Goal: Task Accomplishment & Management: Manage account settings

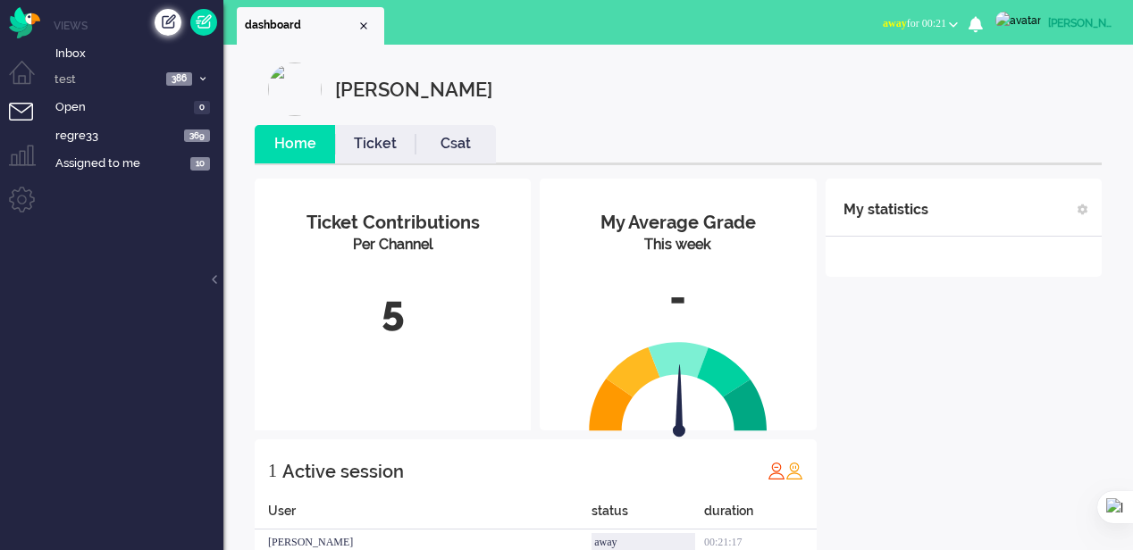
click at [169, 30] on div "Create ticket" at bounding box center [168, 22] width 27 height 27
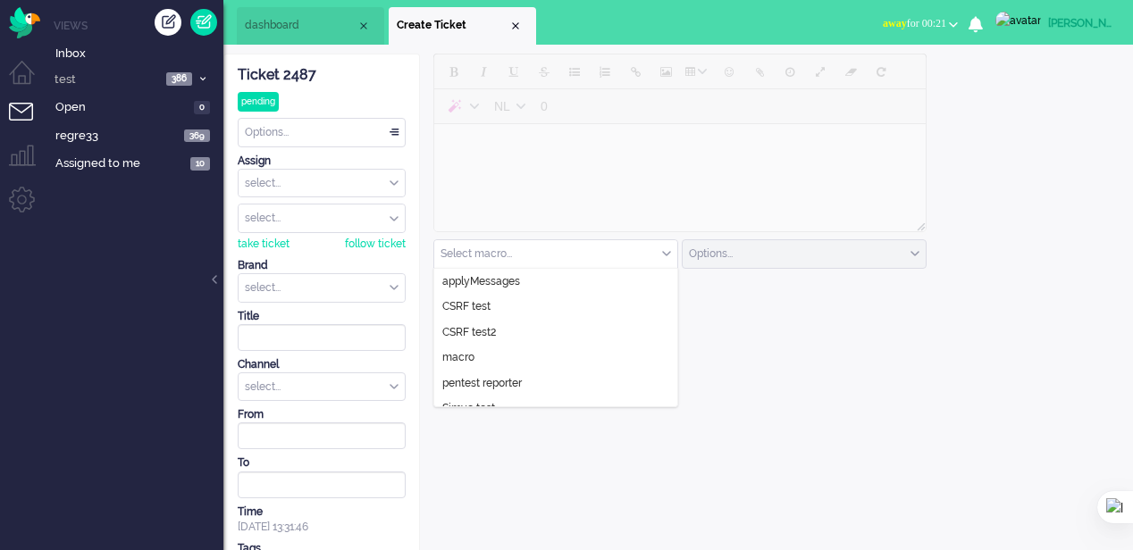
click at [553, 261] on input "text" at bounding box center [555, 254] width 243 height 28
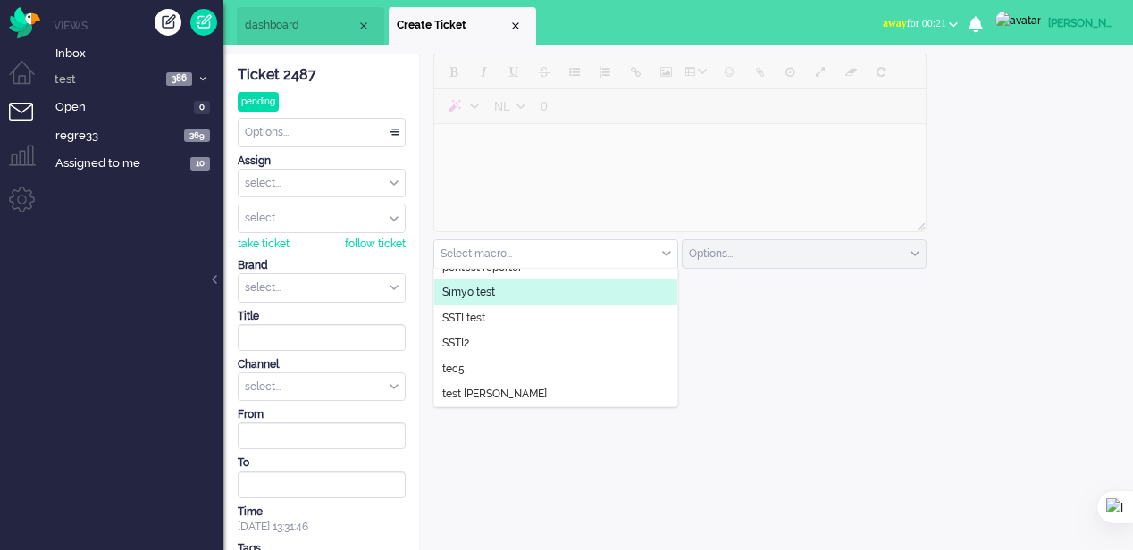
click at [498, 298] on li "Simyo test" at bounding box center [555, 293] width 243 height 26
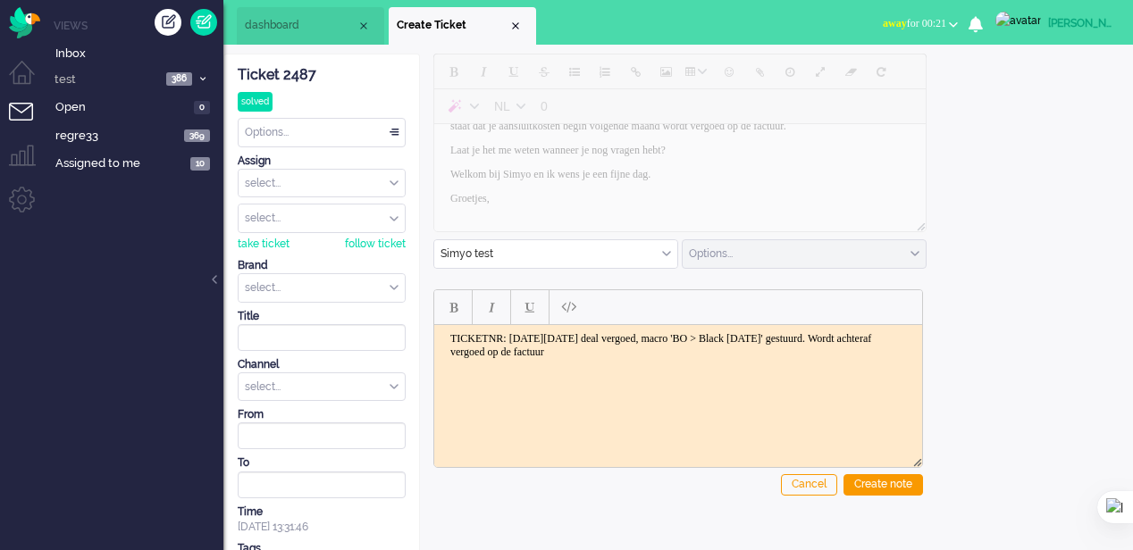
scroll to position [0, 0]
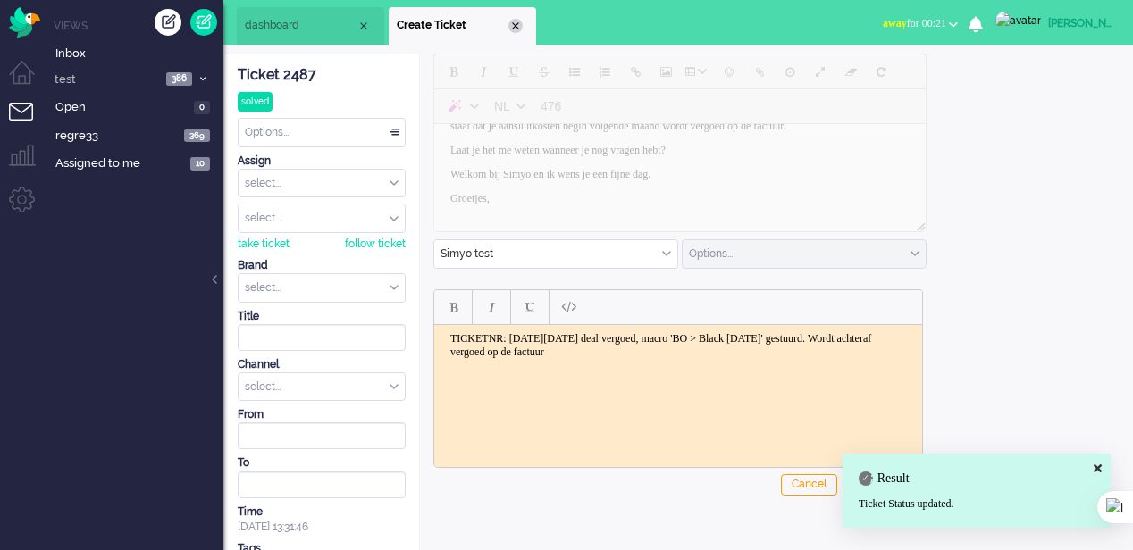
click at [516, 29] on div "Close tab" at bounding box center [515, 26] width 14 height 14
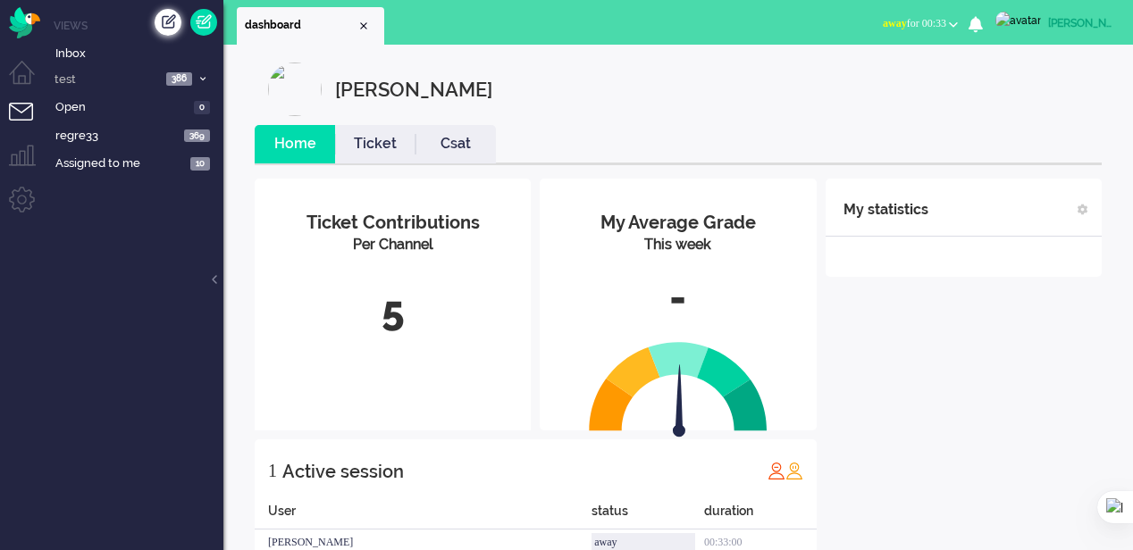
click at [165, 27] on div "Create ticket" at bounding box center [168, 22] width 27 height 27
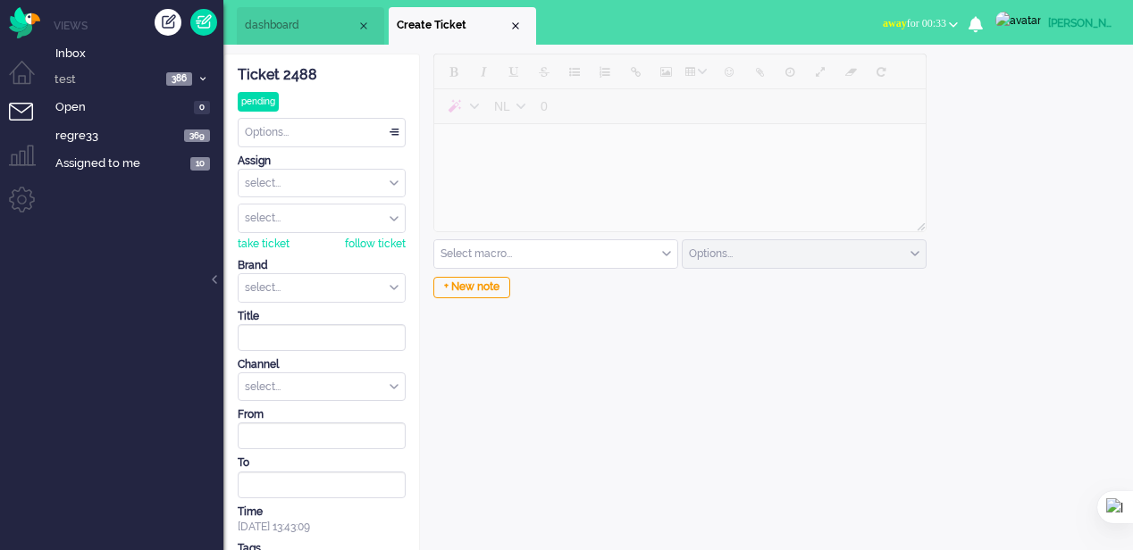
click at [376, 285] on input "text" at bounding box center [322, 288] width 166 height 28
click at [388, 381] on div "select..." at bounding box center [322, 387] width 166 height 28
click at [364, 407] on li "email" at bounding box center [322, 414] width 166 height 26
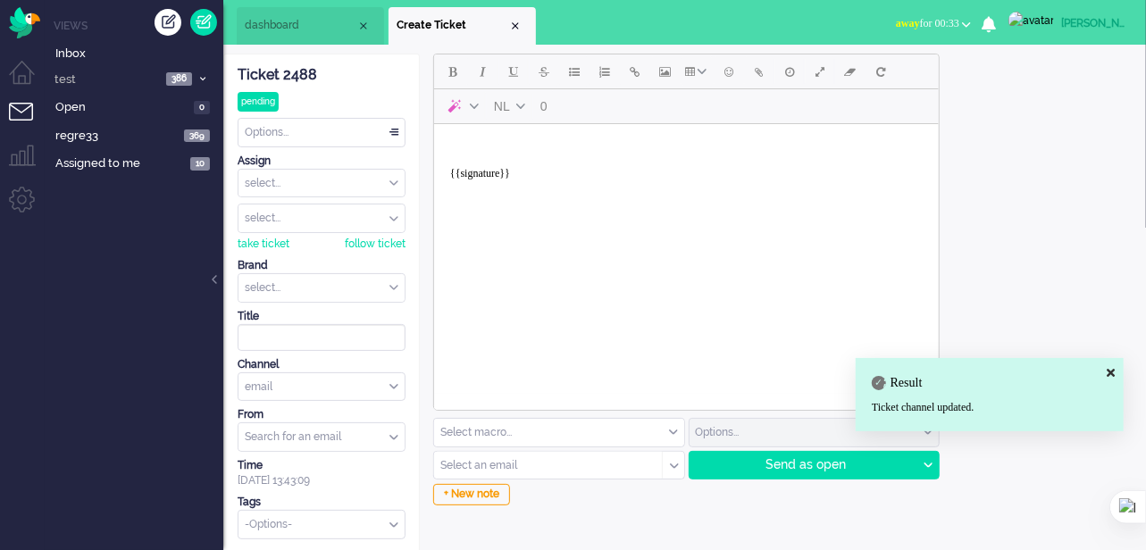
click at [361, 280] on input "text" at bounding box center [322, 288] width 166 height 28
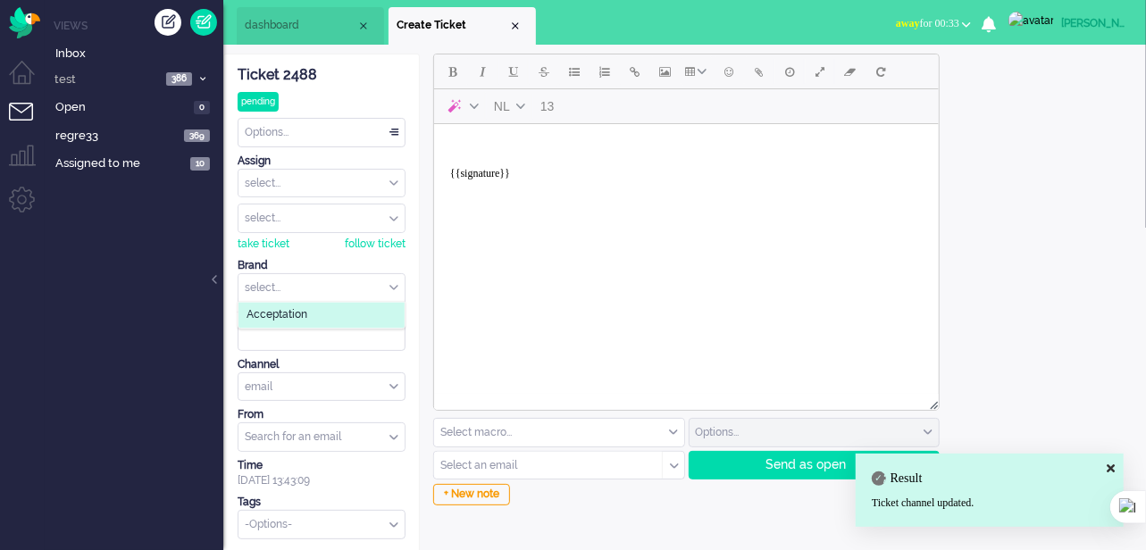
click at [354, 305] on li "Acceptation" at bounding box center [322, 316] width 166 height 26
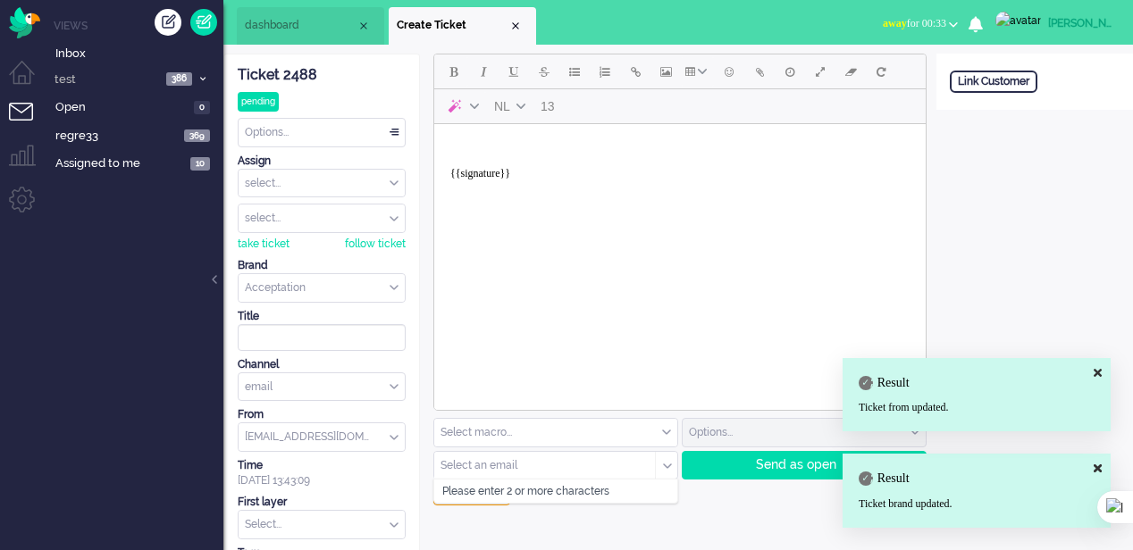
click at [543, 465] on input "text" at bounding box center [538, 465] width 195 height 13
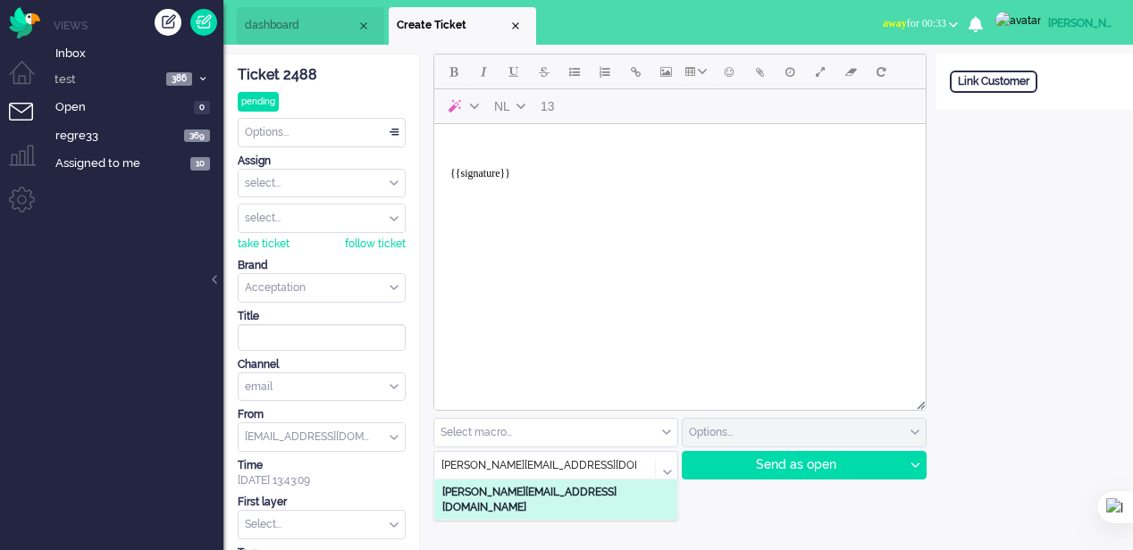
type input "elaine@elainedesigns.es"
click at [575, 496] on li "elaine@elainedesigns.es" at bounding box center [555, 500] width 243 height 40
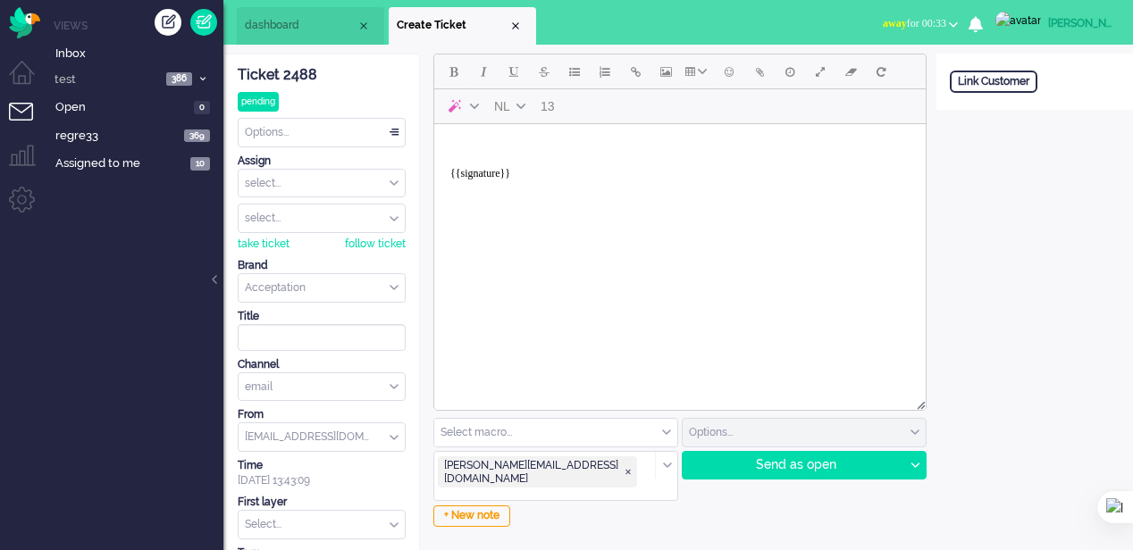
click at [505, 143] on body "{{signature}}" at bounding box center [679, 166] width 477 height 71
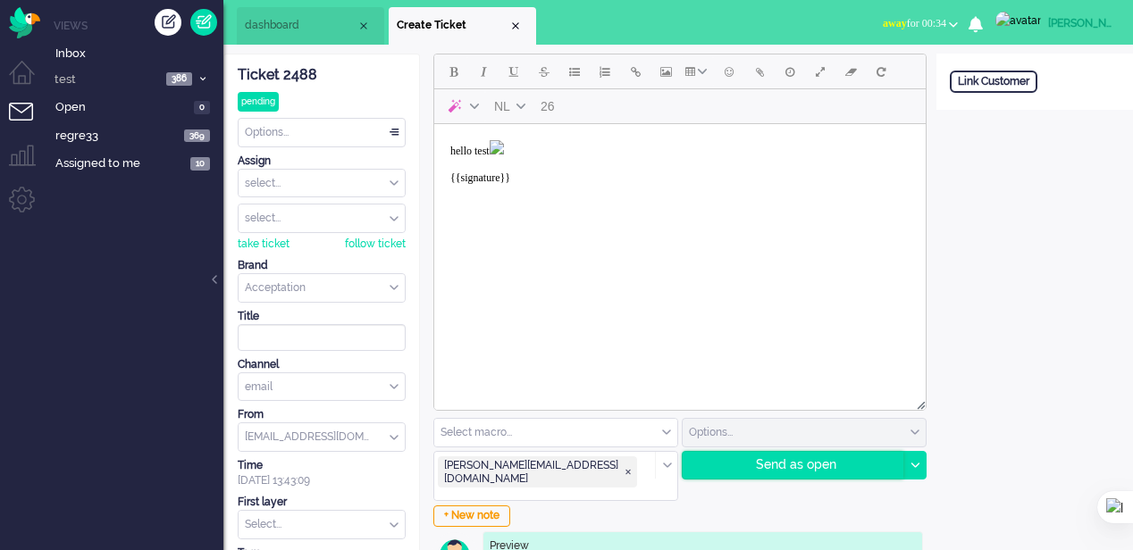
click at [802, 468] on div "Send as open" at bounding box center [793, 465] width 221 height 27
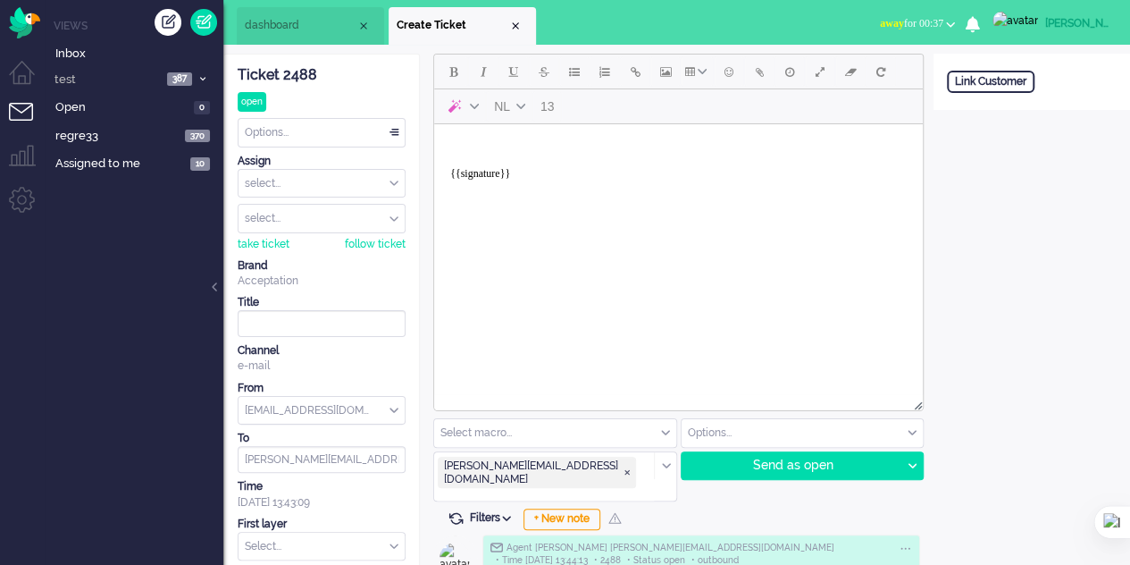
click at [528, 149] on body "{{signature}}" at bounding box center [678, 166] width 474 height 71
click at [759, 64] on span "Add attachment" at bounding box center [760, 71] width 8 height 14
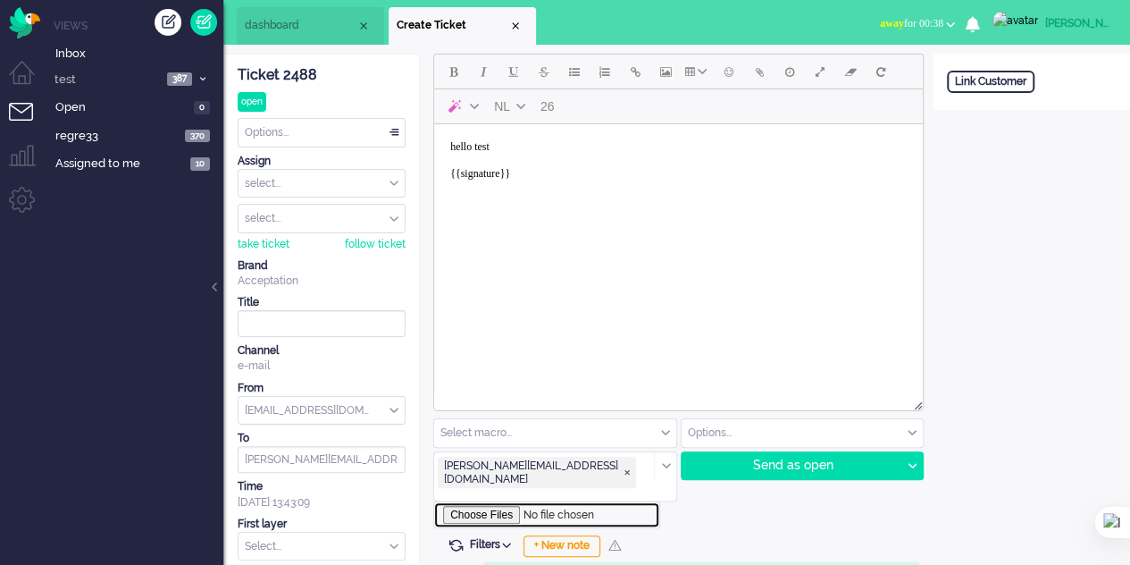
click at [490, 501] on input "file" at bounding box center [546, 514] width 227 height 27
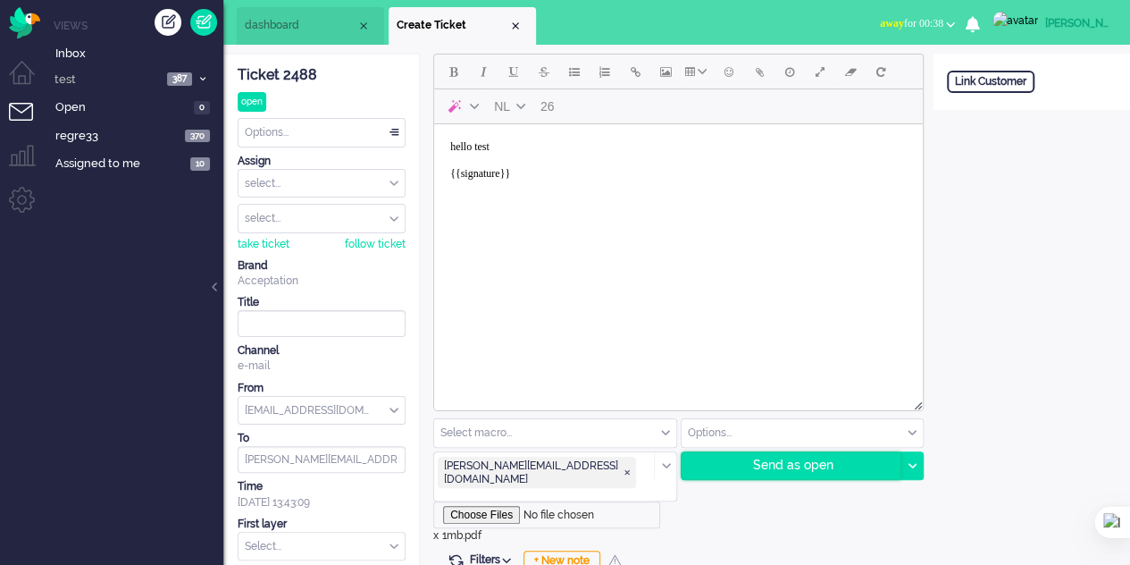
click at [770, 457] on div "Send as open" at bounding box center [792, 465] width 220 height 27
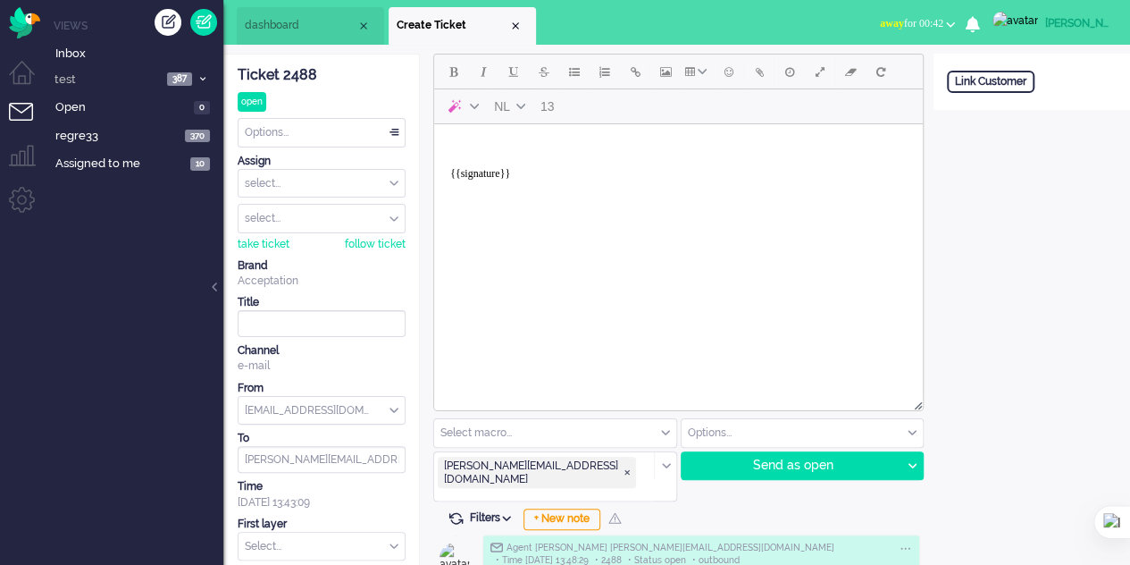
click at [497, 148] on body "{{signature}}" at bounding box center [678, 166] width 474 height 71
click at [765, 83] on button "Add attachment" at bounding box center [759, 71] width 30 height 30
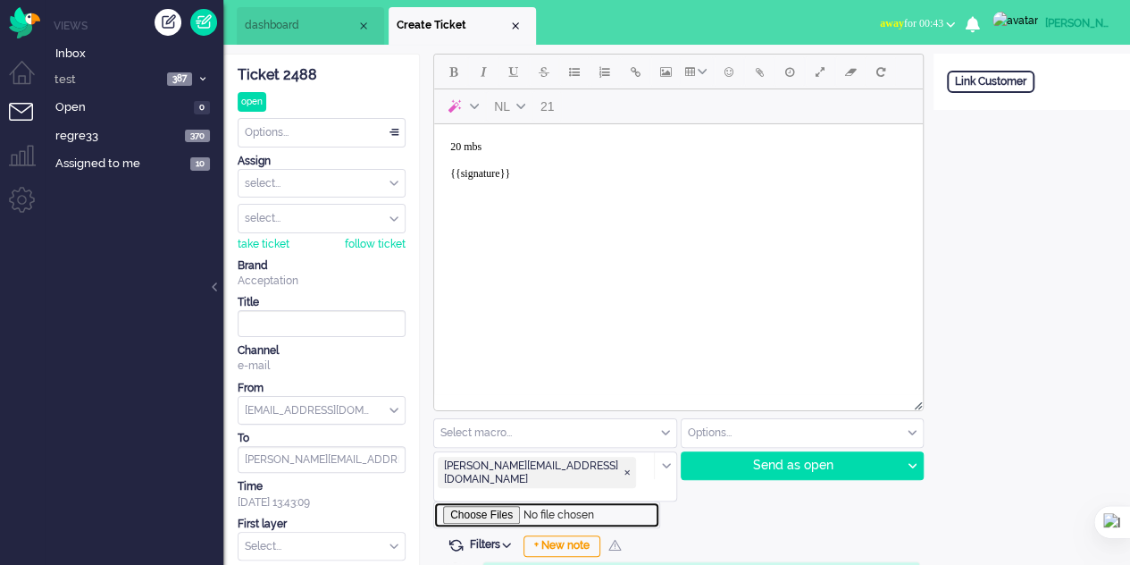
click at [499, 501] on input "file" at bounding box center [546, 514] width 227 height 27
type input "C:\fakepath\20mb.pdf"
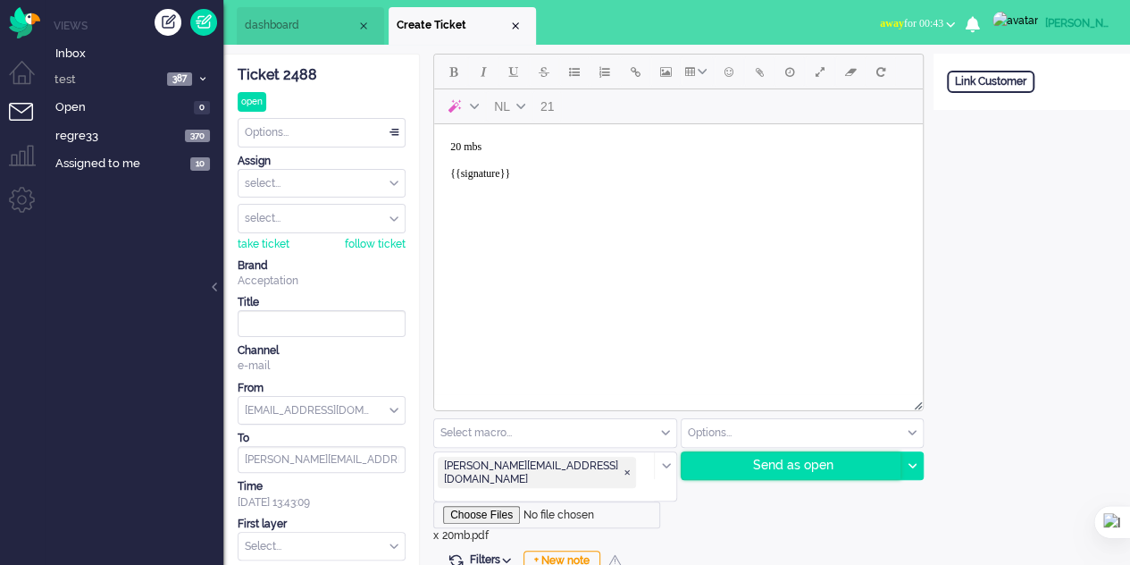
click at [756, 471] on div "Send as open" at bounding box center [792, 465] width 220 height 27
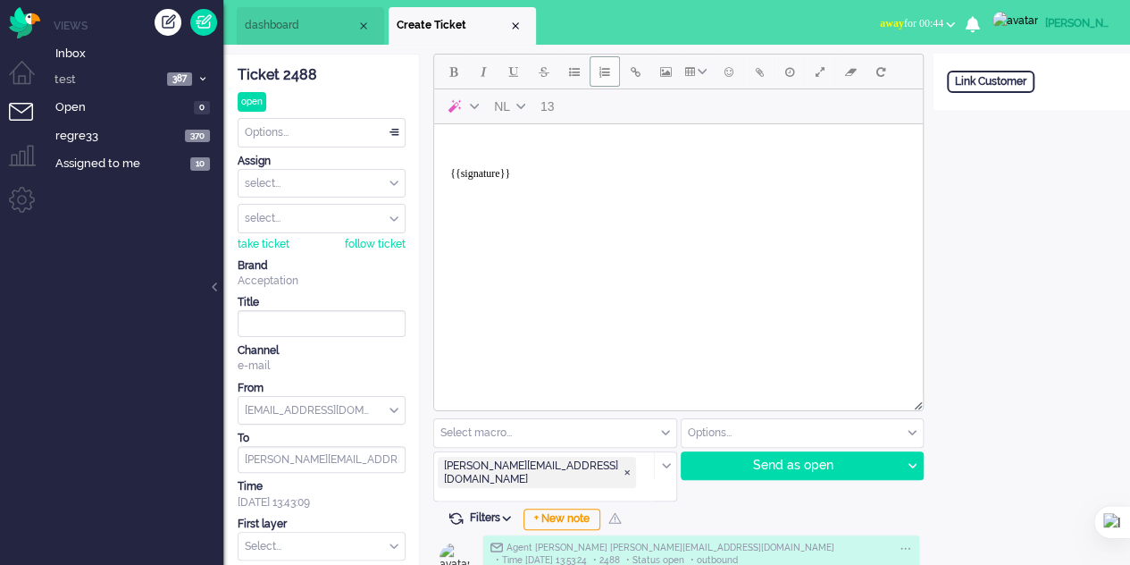
type textarea "<br /><br />{{signature}}"
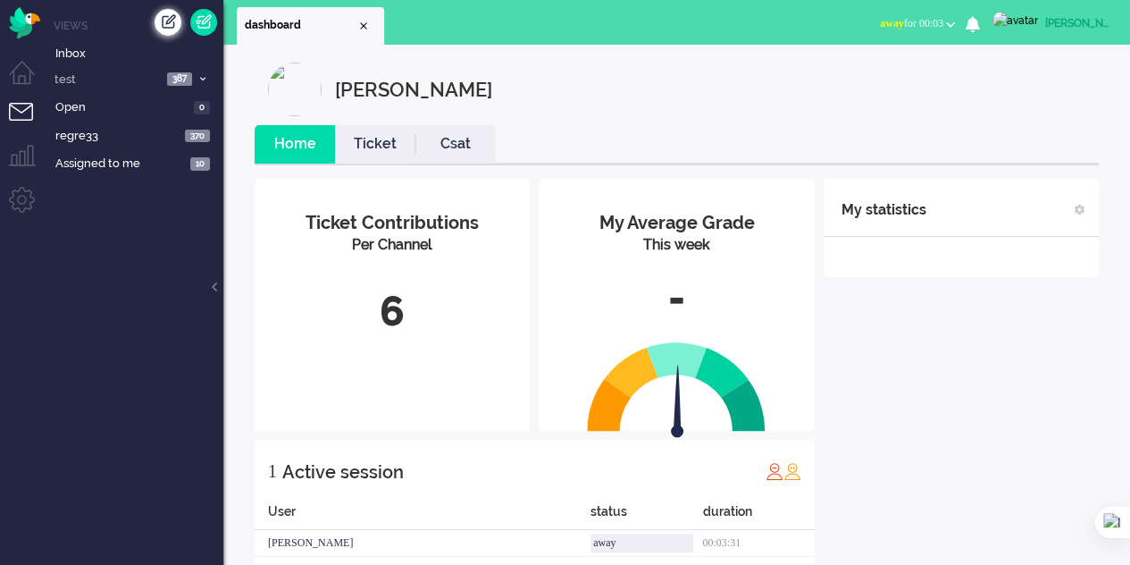
click at [168, 17] on div "Create ticket" at bounding box center [168, 22] width 27 height 27
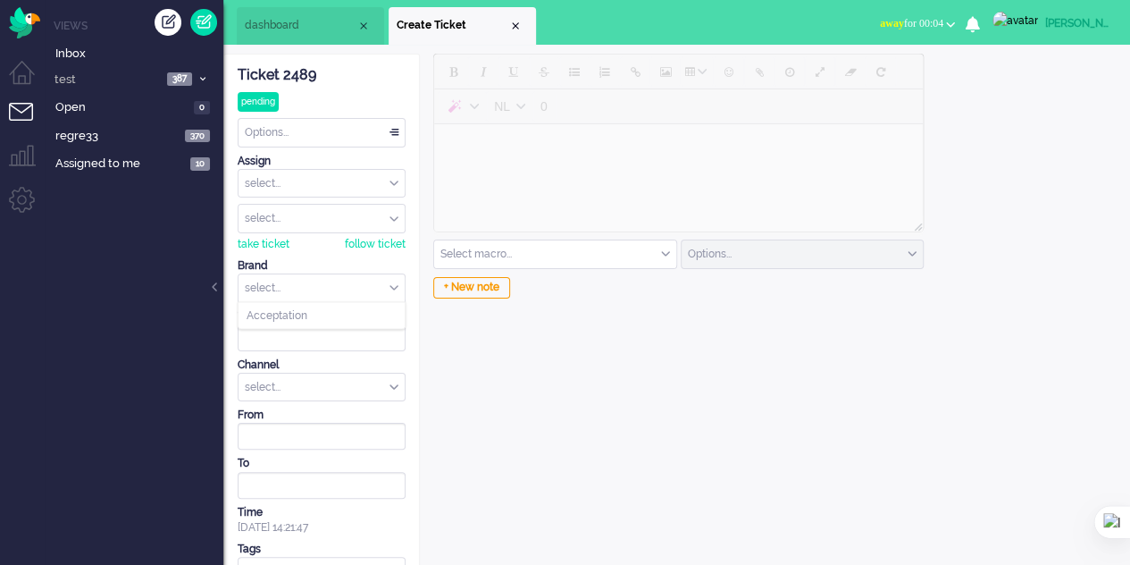
click at [331, 283] on input "text" at bounding box center [322, 288] width 166 height 28
click at [327, 303] on li "Acceptation" at bounding box center [322, 316] width 166 height 26
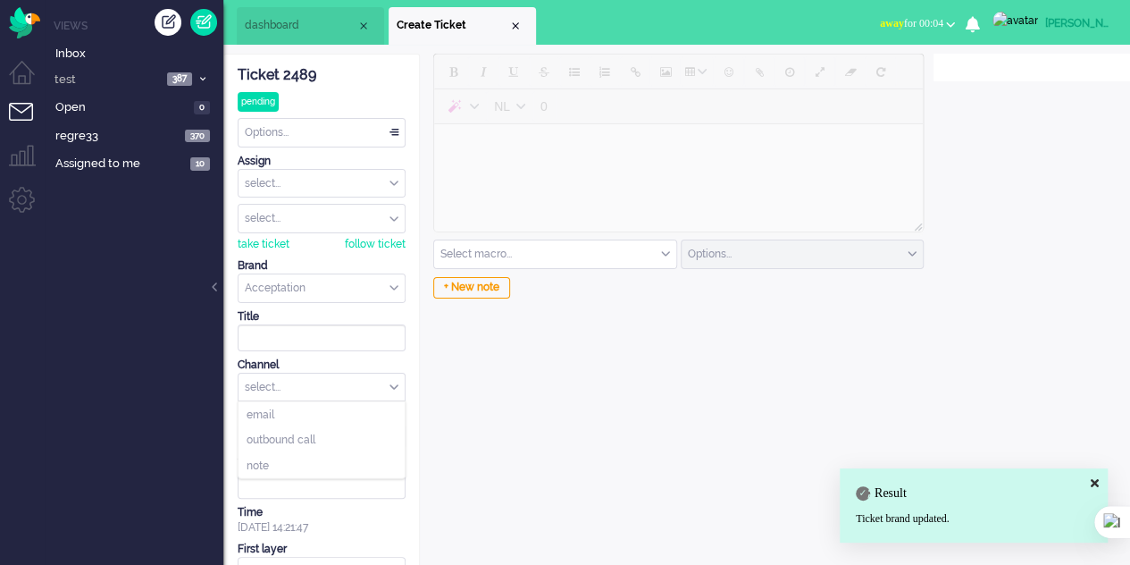
click at [328, 382] on div "select..." at bounding box center [322, 387] width 166 height 28
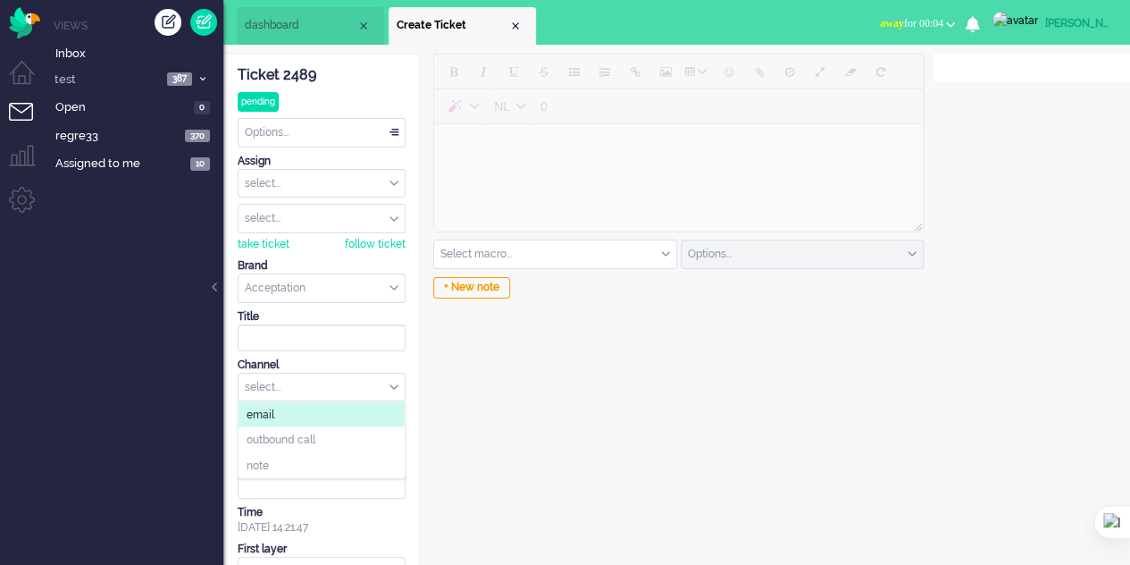
click at [297, 406] on li "email" at bounding box center [322, 414] width 166 height 26
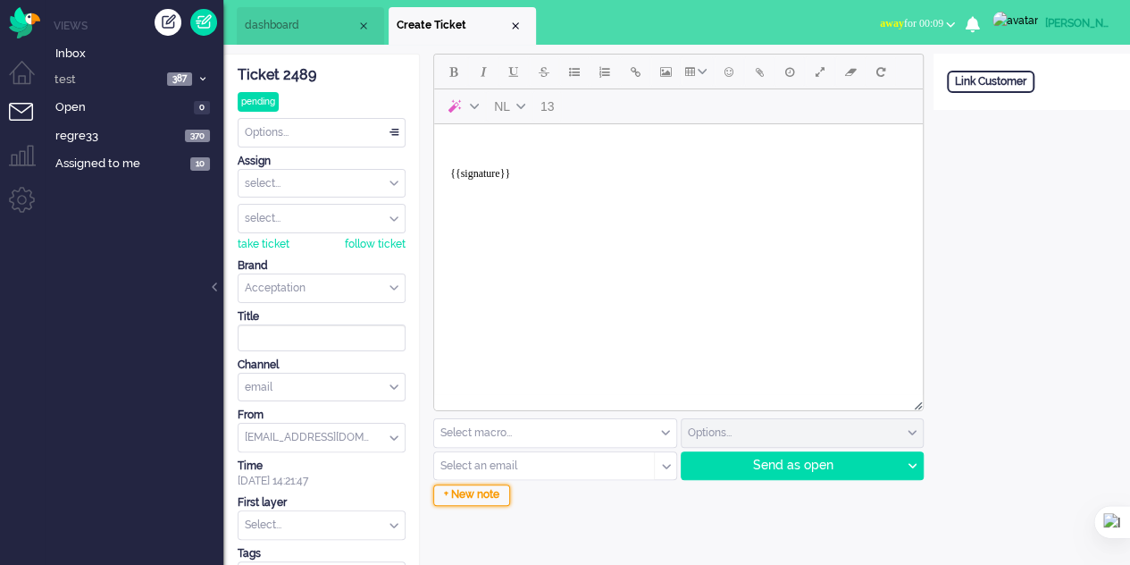
click at [477, 489] on div "+ New note" at bounding box center [471, 494] width 77 height 21
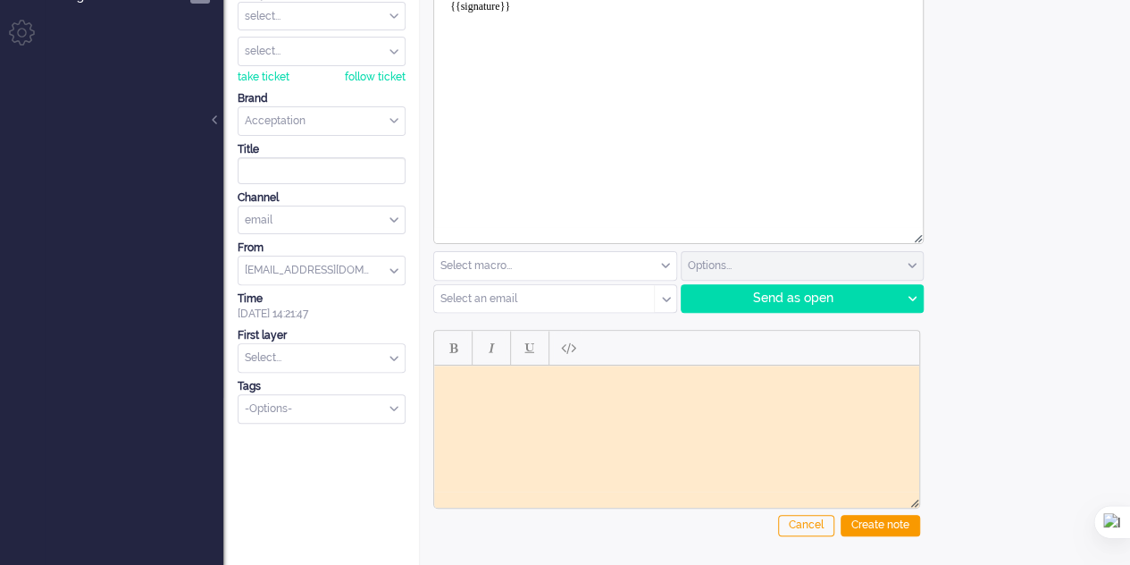
scroll to position [173, 0]
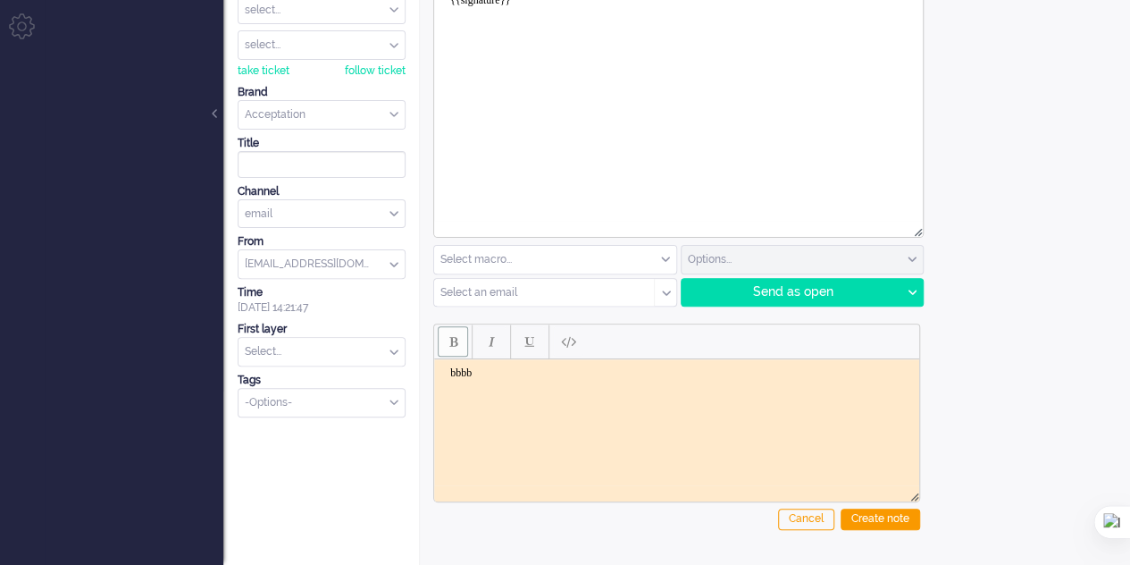
click at [449, 344] on span "Bold" at bounding box center [453, 341] width 8 height 14
drag, startPoint x: 444, startPoint y: 340, endPoint x: 487, endPoint y: 341, distance: 42.9
click at [459, 340] on button "Bold" at bounding box center [453, 341] width 30 height 30
click at [489, 341] on span "Italic" at bounding box center [492, 341] width 6 height 14
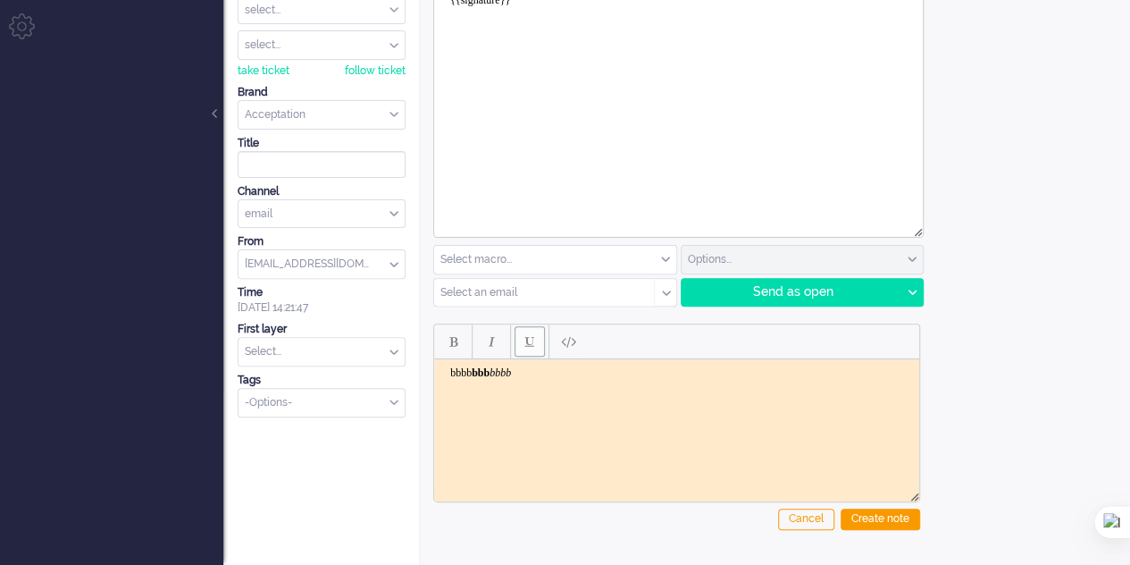
click at [522, 349] on button "Underline" at bounding box center [530, 341] width 30 height 30
drag, startPoint x: 524, startPoint y: 378, endPoint x: 487, endPoint y: 372, distance: 38.0
drag, startPoint x: 498, startPoint y: 377, endPoint x: 524, endPoint y: 360, distance: 31.0
click at [443, 377] on body "bbbb bbb bbbb bbbbb" at bounding box center [676, 372] width 471 height 13
click at [568, 340] on span "Paste plain text" at bounding box center [568, 341] width 15 height 15
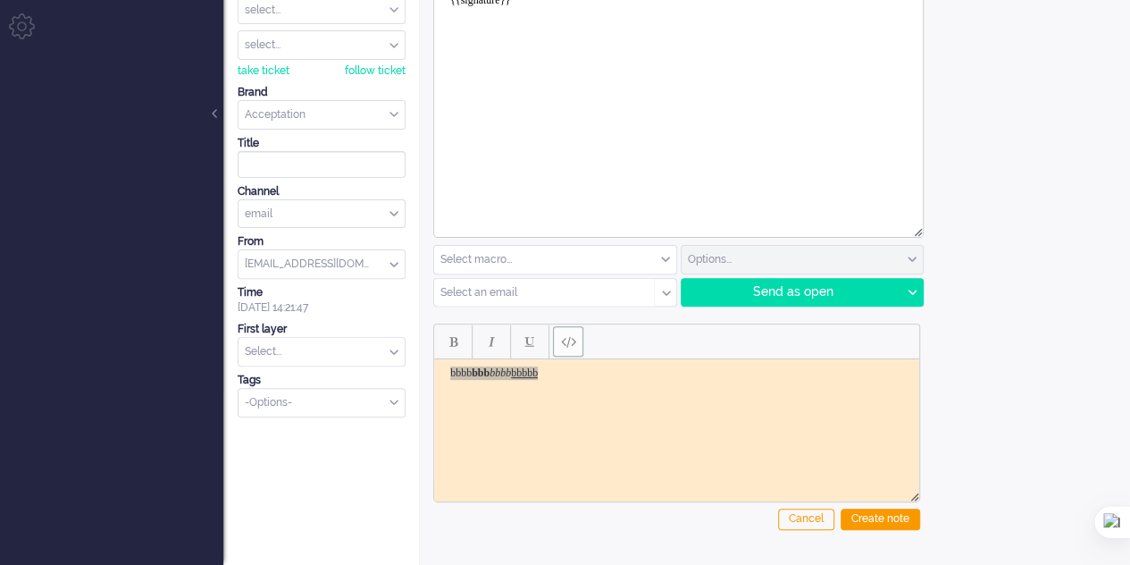
click at [566, 350] on button "Paste plain text" at bounding box center [568, 341] width 30 height 30
click at [566, 340] on span "Paste plain text" at bounding box center [568, 341] width 15 height 15
click at [533, 344] on button "Underline" at bounding box center [530, 341] width 30 height 30
click at [586, 387] on html "bbbb bbb bbbb bbbbb" at bounding box center [676, 373] width 485 height 28
click at [520, 338] on button "Underline" at bounding box center [530, 341] width 30 height 30
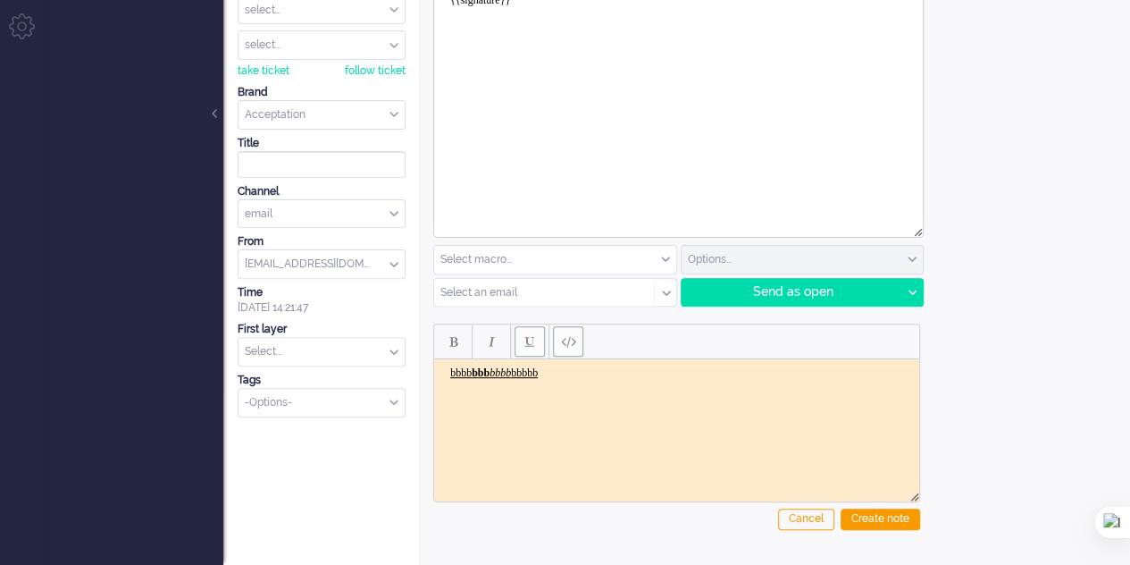
click at [528, 338] on span "Underline" at bounding box center [529, 341] width 9 height 14
click at [540, 343] on button "Underline" at bounding box center [530, 341] width 30 height 30
click at [558, 340] on button "Paste plain text" at bounding box center [568, 341] width 30 height 30
drag, startPoint x: 528, startPoint y: 376, endPoint x: 445, endPoint y: 376, distance: 83.1
click at [445, 376] on body "bbbb bbb bbbb bbbbb ﻿" at bounding box center [676, 372] width 471 height 13
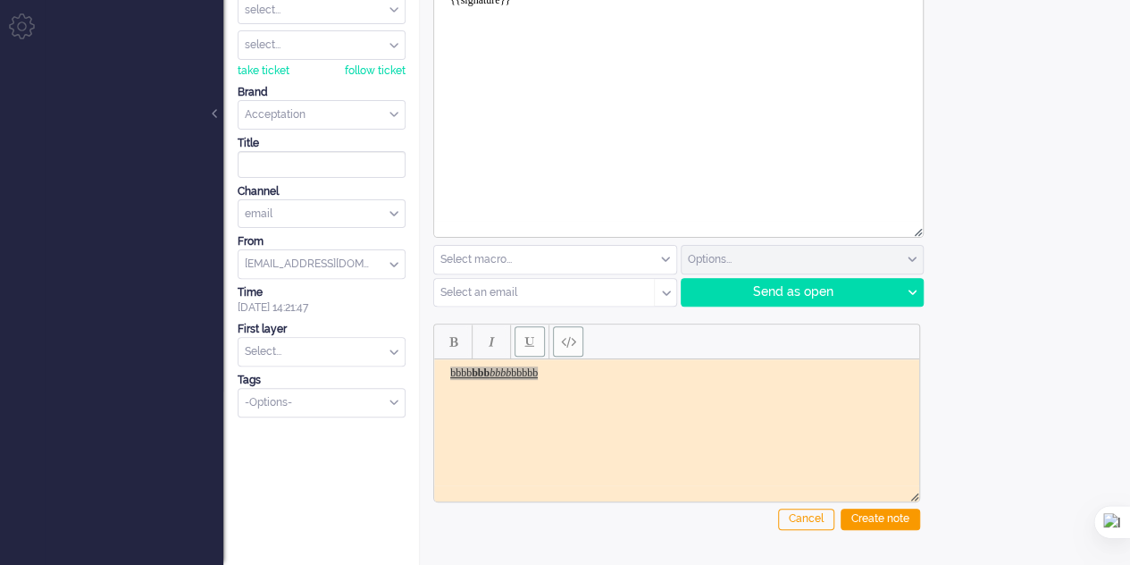
click at [563, 353] on button "Paste plain text" at bounding box center [568, 341] width 30 height 30
drag, startPoint x: 602, startPoint y: 394, endPoint x: 587, endPoint y: 379, distance: 21.5
click at [602, 387] on html "bbbb bbb bbbb bbbbb" at bounding box center [676, 373] width 485 height 28
drag, startPoint x: 553, startPoint y: 362, endPoint x: 482, endPoint y: 374, distance: 71.7
click at [465, 374] on html "bbbb bbb bbbb bbbbb" at bounding box center [676, 373] width 485 height 28
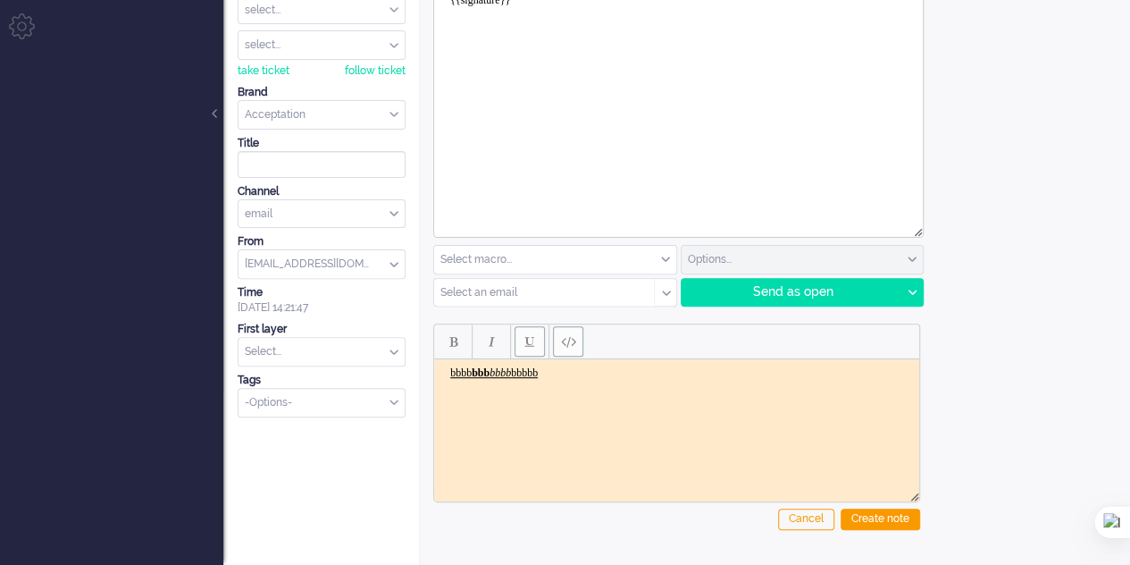
click at [553, 379] on html "bbbb bbb bbbb bbbbb" at bounding box center [676, 373] width 485 height 28
drag, startPoint x: 563, startPoint y: 376, endPoint x: 396, endPoint y: 363, distance: 167.6
click at [434, 363] on html "bbbb bbb bbbb bbbbb" at bounding box center [676, 373] width 485 height 28
copy span "bbbb bbb bbbb bbbbb"
click at [570, 344] on span "Paste plain text" at bounding box center [568, 341] width 15 height 15
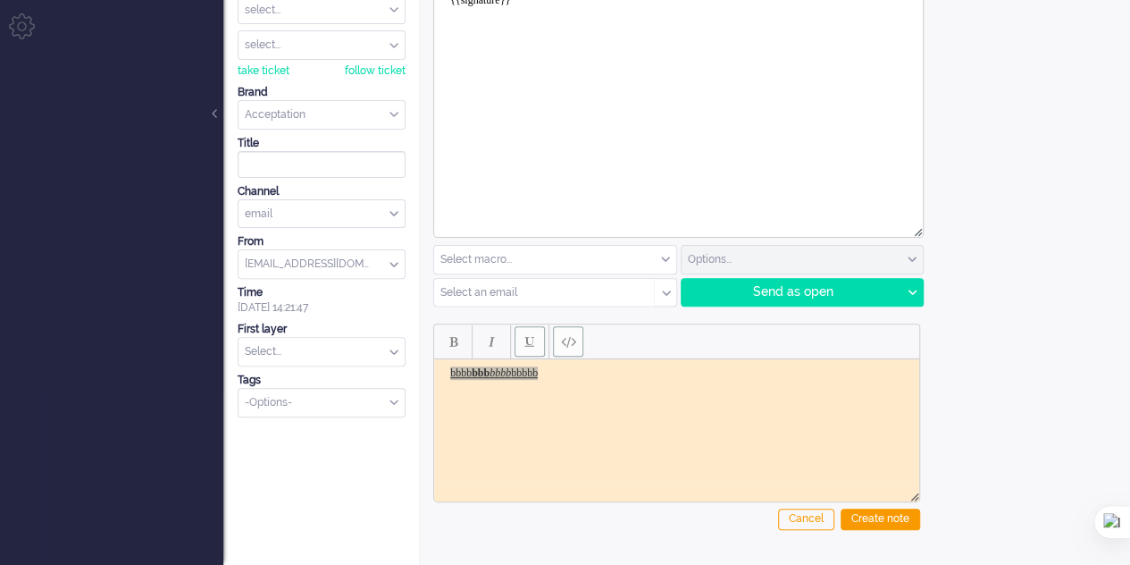
drag, startPoint x: 524, startPoint y: 346, endPoint x: 576, endPoint y: 354, distance: 53.3
click at [525, 346] on span "Underline" at bounding box center [529, 341] width 9 height 14
click at [577, 351] on button "Paste plain text" at bounding box center [568, 341] width 30 height 30
click at [580, 367] on body "bbbb bbb bbbb bbbbb" at bounding box center [676, 372] width 471 height 13
click at [572, 344] on span "Paste plain text" at bounding box center [568, 341] width 15 height 15
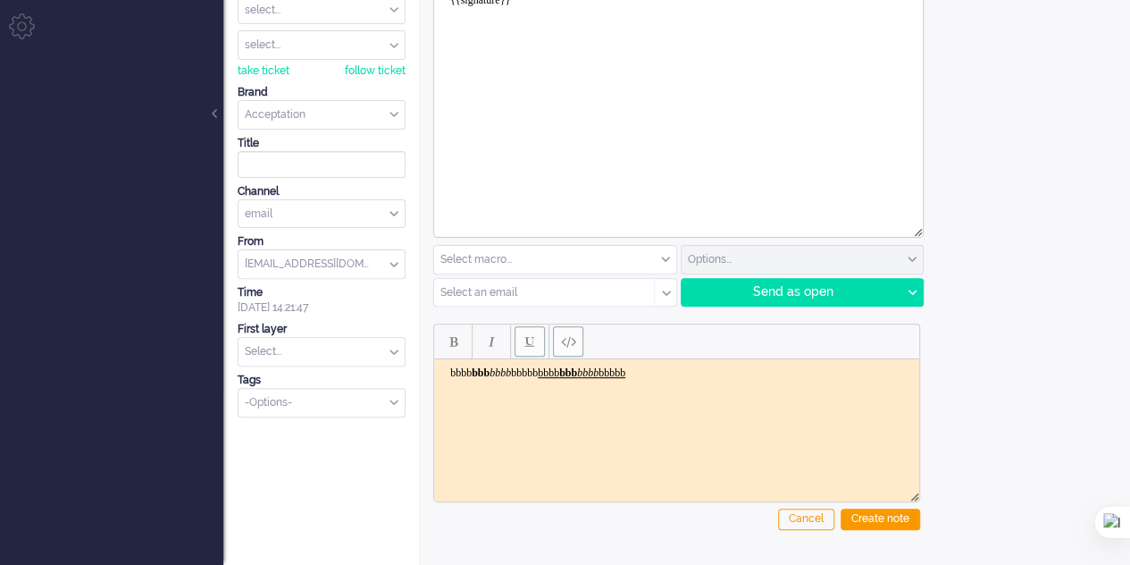
click at [572, 343] on span "Paste plain text" at bounding box center [568, 341] width 15 height 15
click at [876, 519] on div "Create note" at bounding box center [881, 518] width 80 height 21
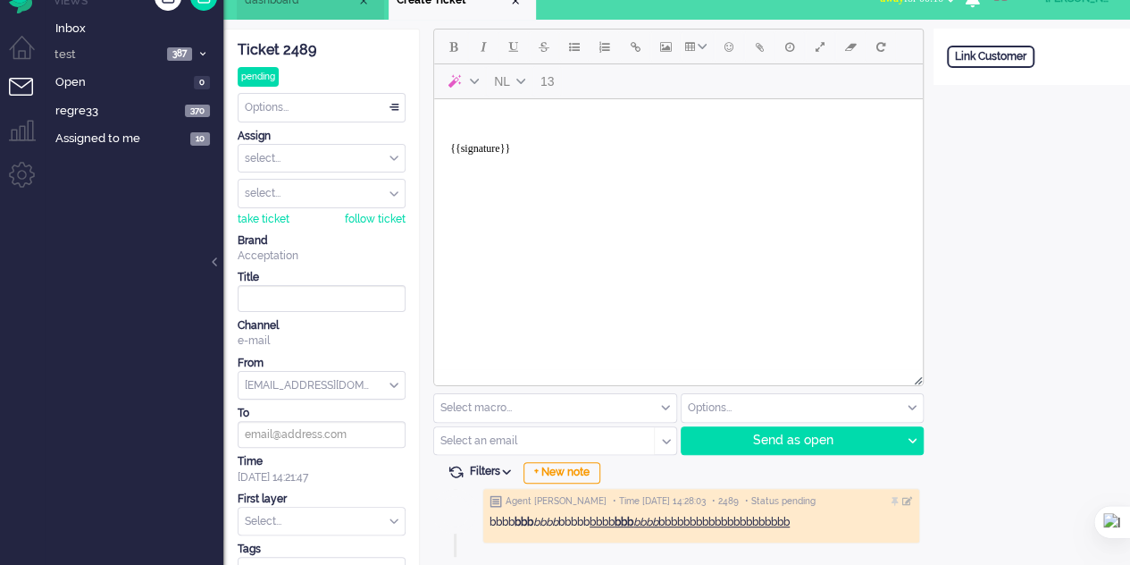
scroll to position [56, 0]
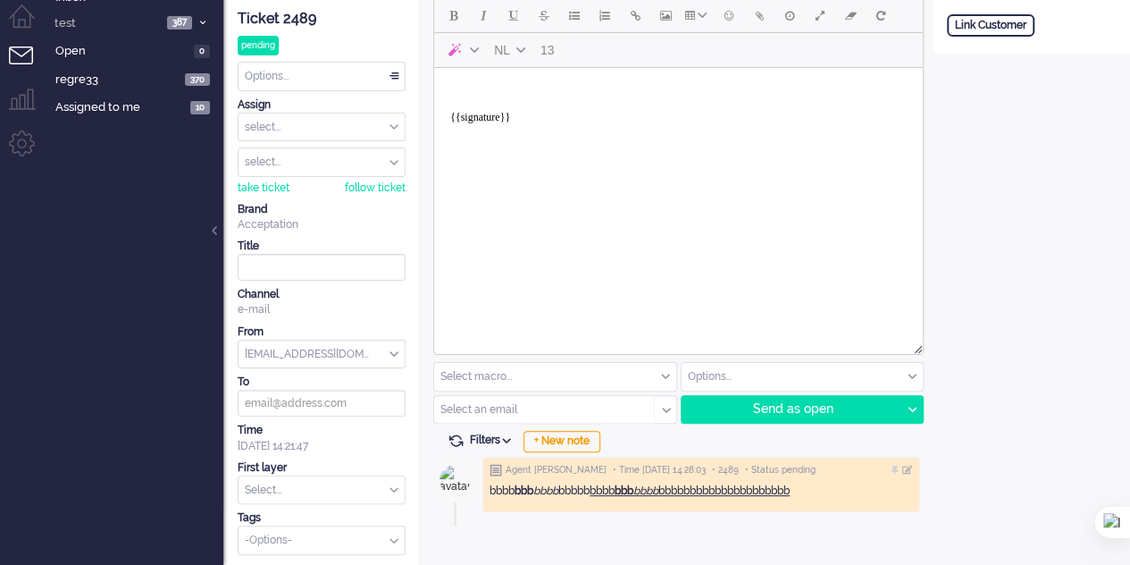
click at [874, 518] on div "NL 13 Select macro... applyMessages CSRF test CSRF test2 macro pentest reporter…" at bounding box center [677, 283] width 514 height 572
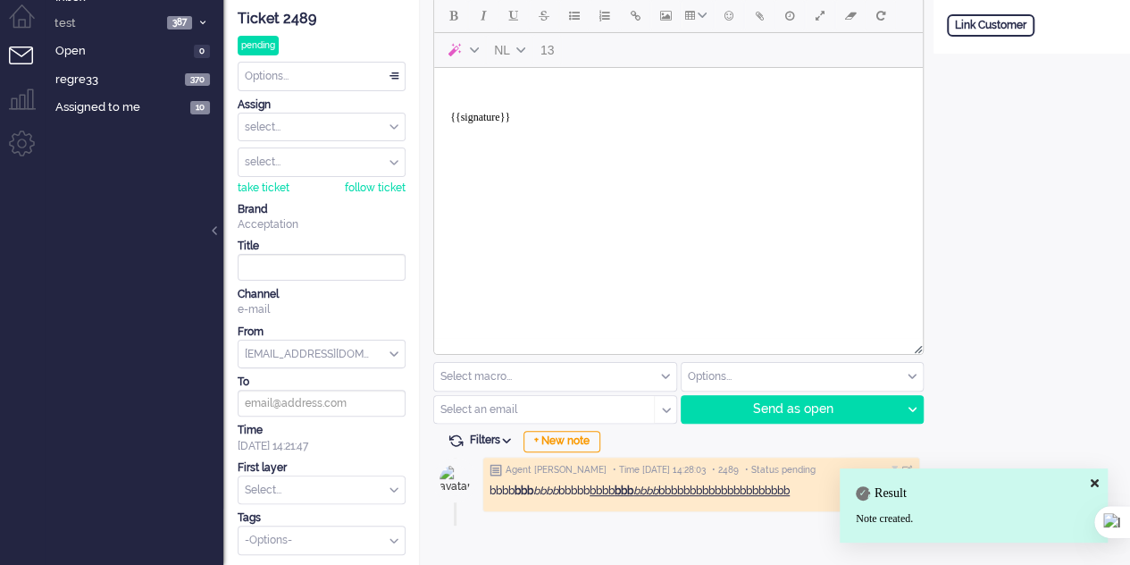
click at [1096, 481] on icon at bounding box center [1095, 483] width 8 height 12
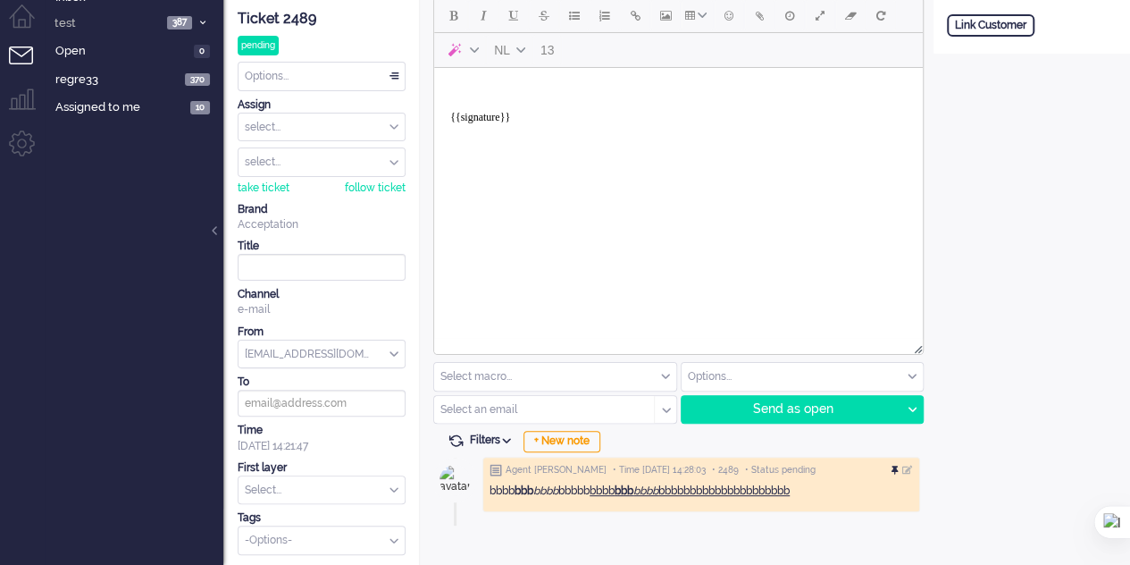
click at [897, 465] on div at bounding box center [897, 470] width 11 height 11
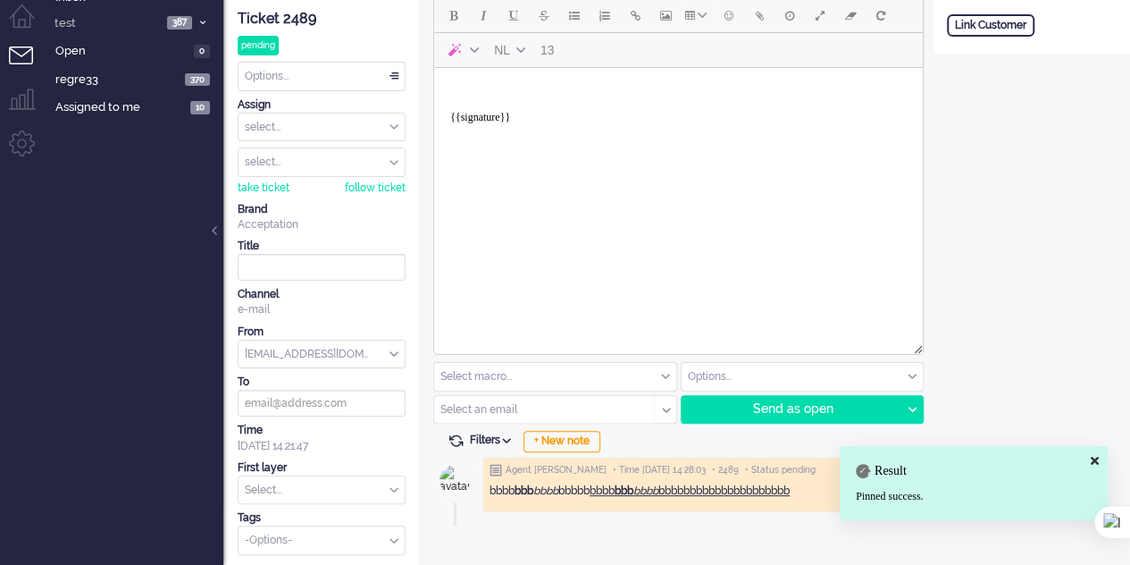
click at [1095, 464] on icon at bounding box center [1095, 461] width 8 height 12
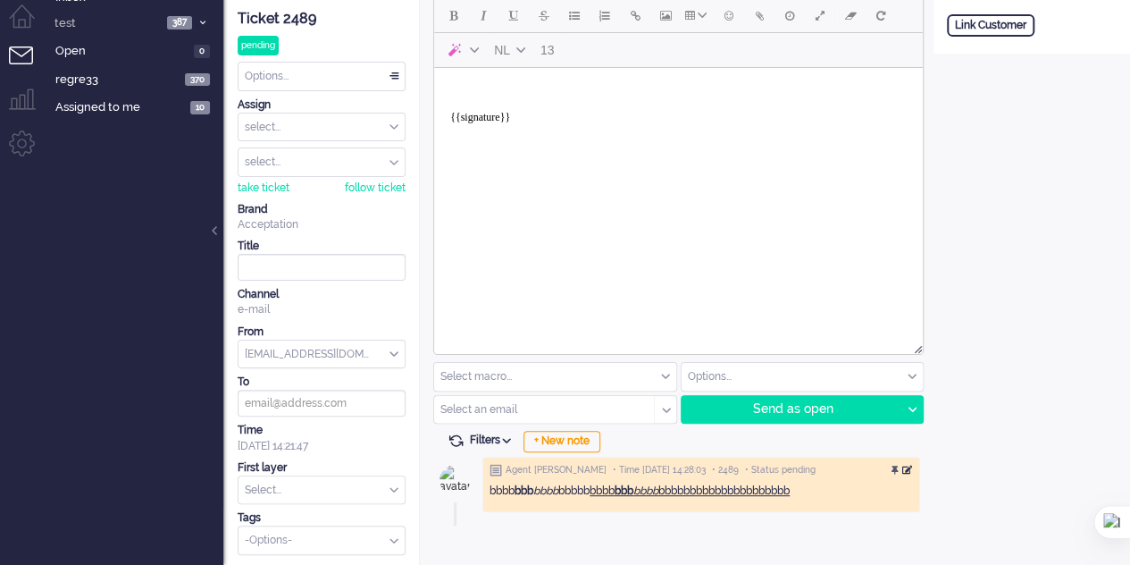
click at [909, 467] on div at bounding box center [907, 470] width 11 height 11
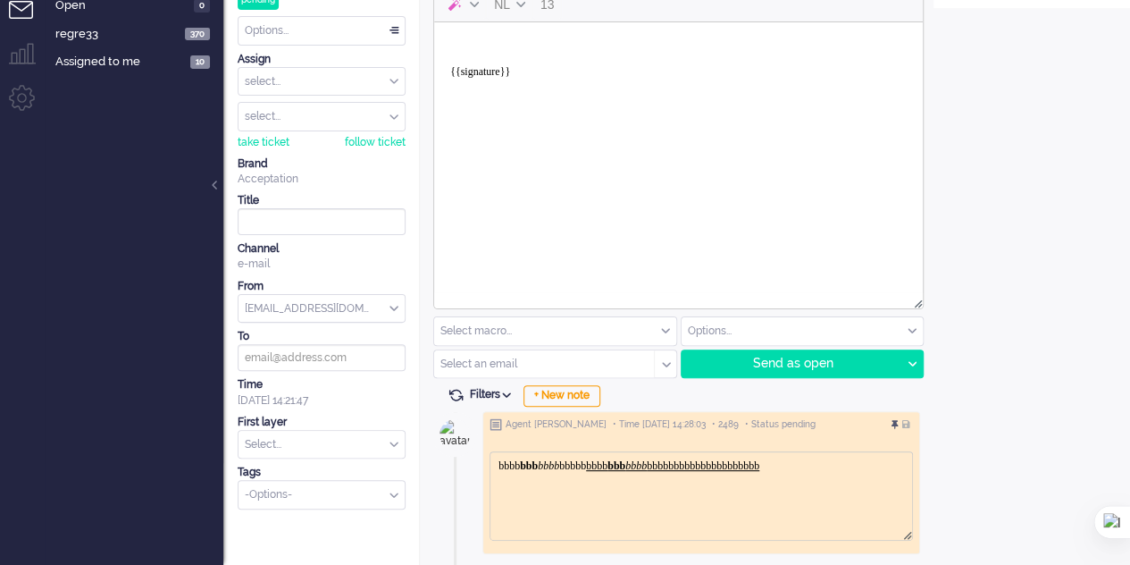
scroll to position [0, 0]
click at [891, 427] on div "Agent elaine • Time 28-08-2025 14:28:03 • 2489 • Status pending" at bounding box center [701, 424] width 423 height 13
click at [892, 424] on div at bounding box center [897, 425] width 11 height 11
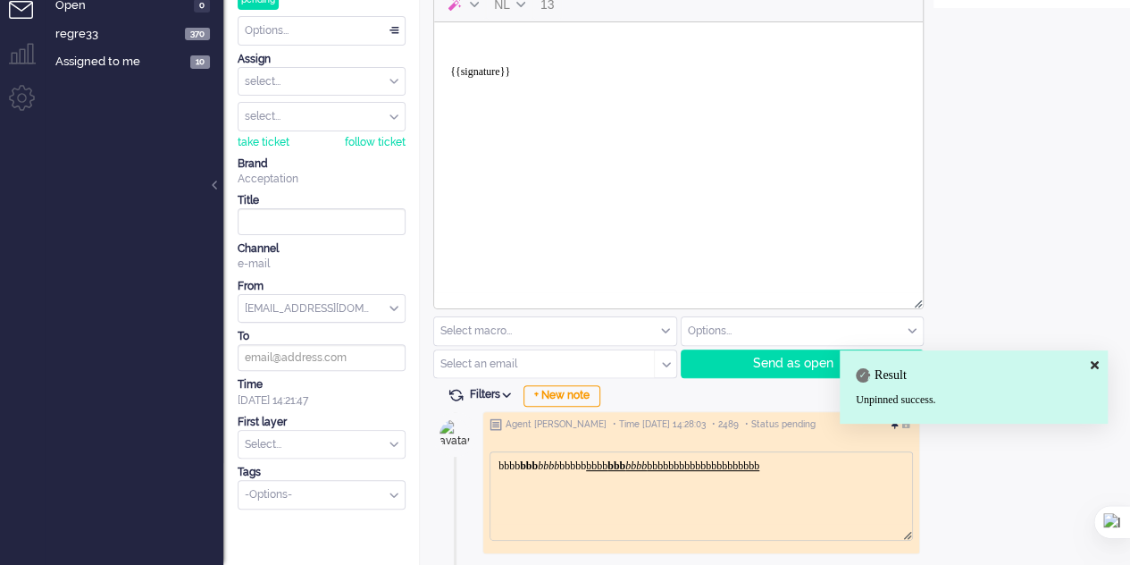
click at [899, 424] on div at bounding box center [897, 425] width 11 height 11
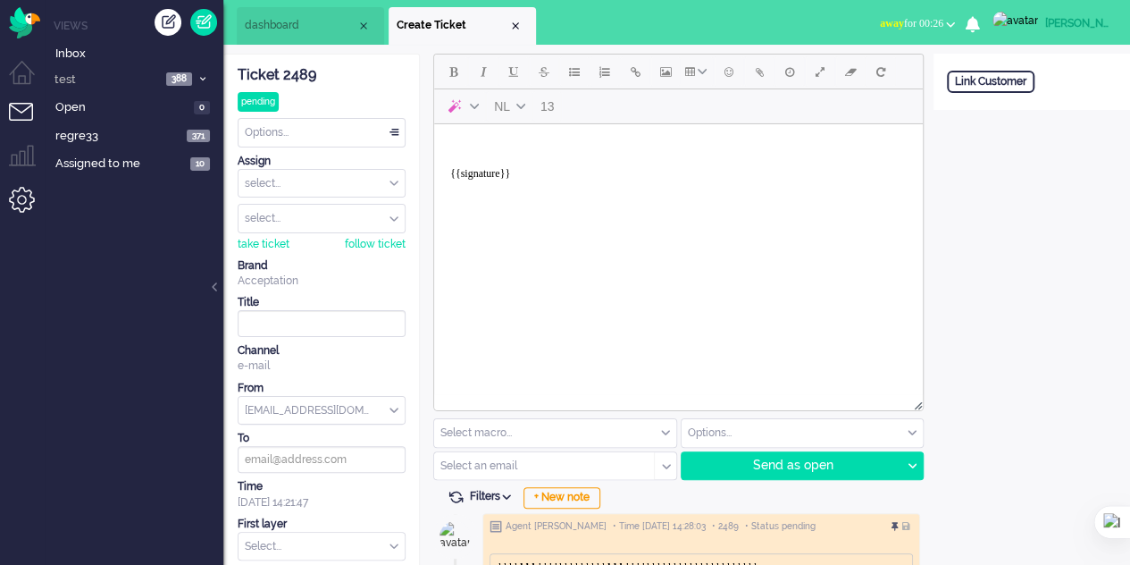
click at [33, 203] on li "Admin menu" at bounding box center [29, 207] width 40 height 40
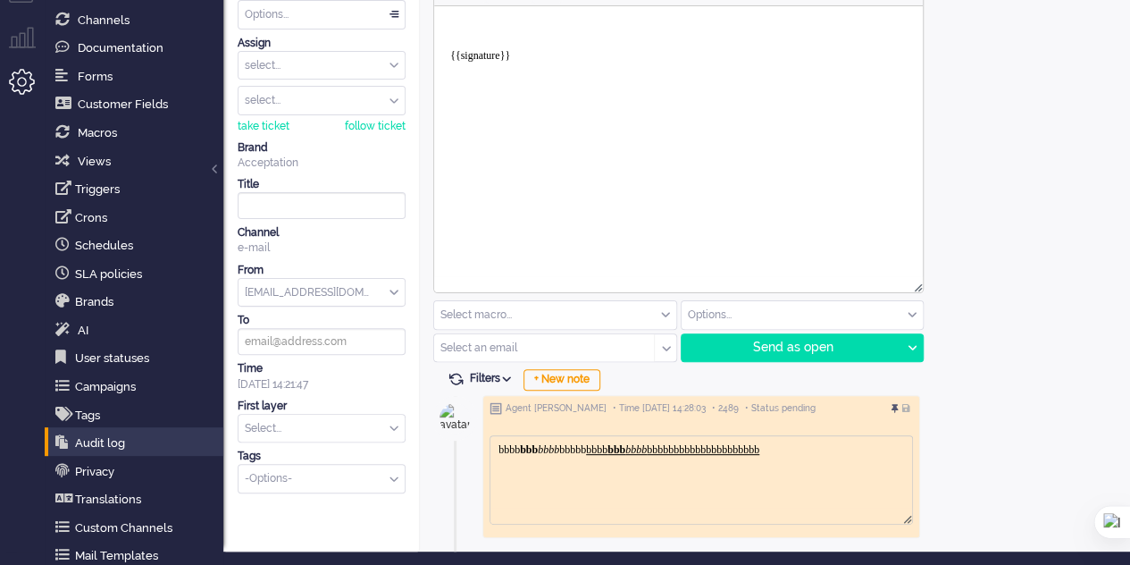
scroll to position [122, 0]
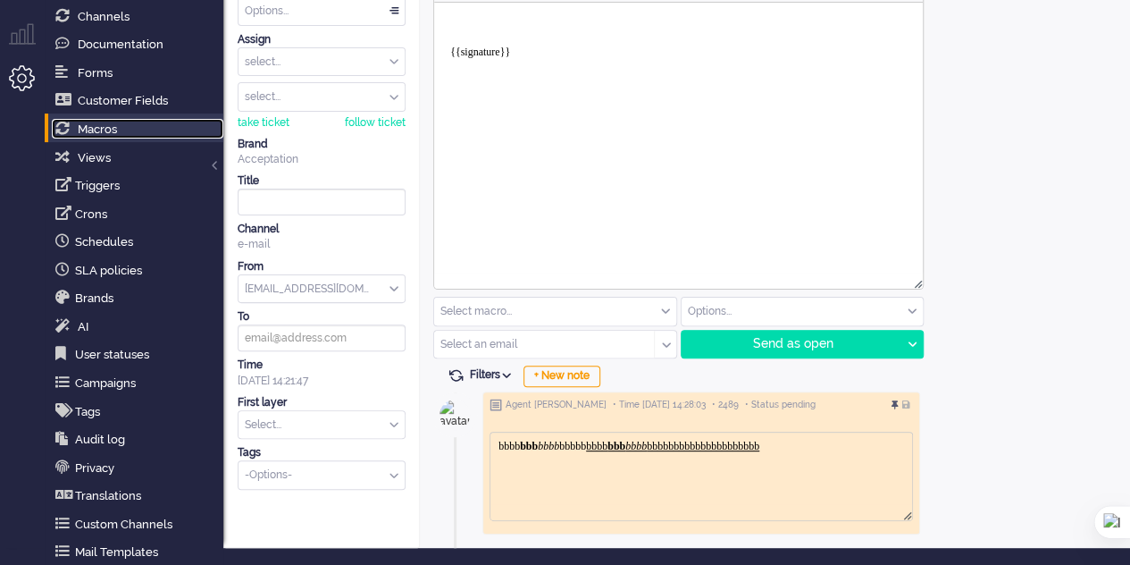
click at [119, 130] on link "Macros" at bounding box center [138, 129] width 172 height 20
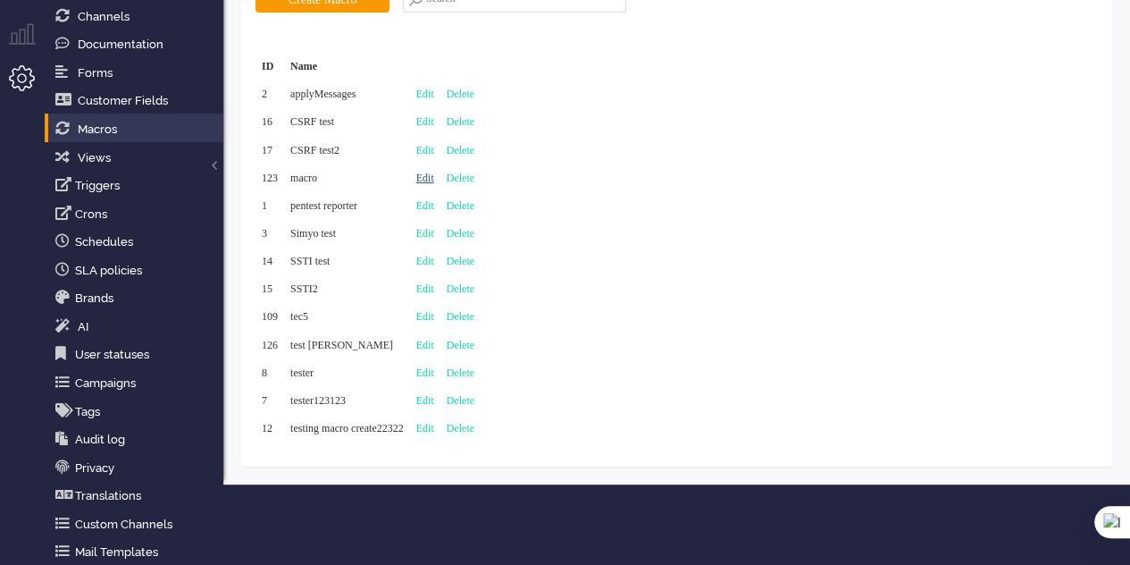
click at [434, 178] on link "Edit" at bounding box center [425, 178] width 18 height 13
type input "macro"
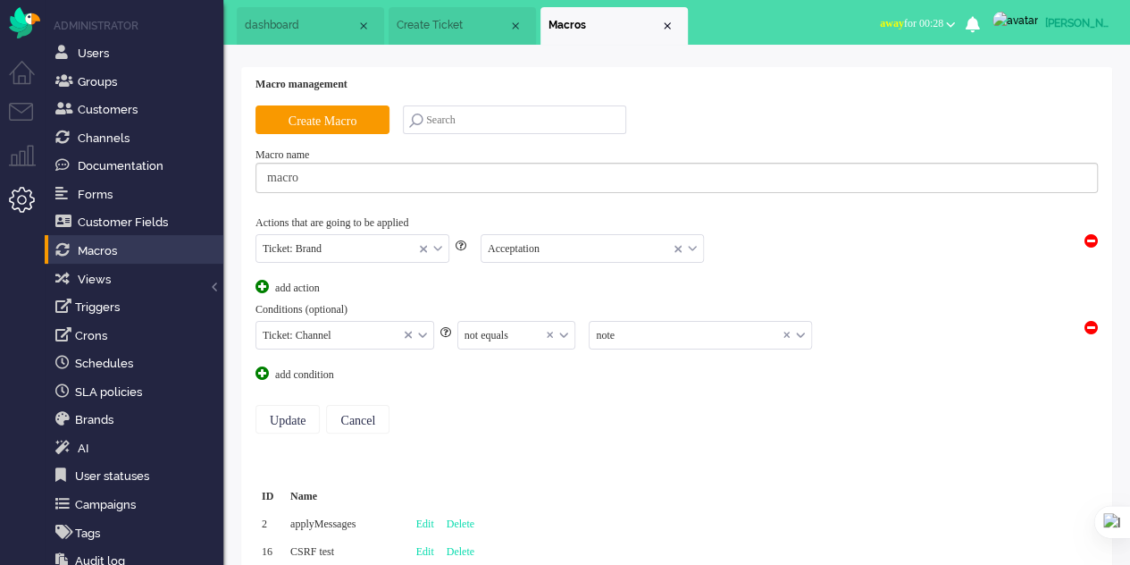
click at [1087, 321] on span at bounding box center [1091, 327] width 13 height 13
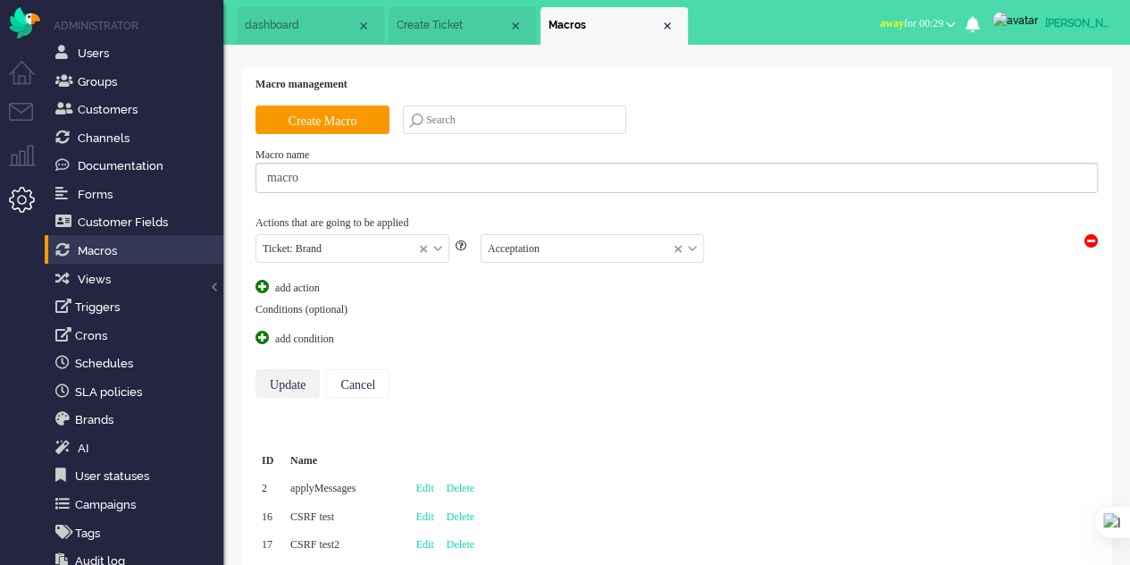
click at [283, 380] on input "Update" at bounding box center [288, 383] width 64 height 29
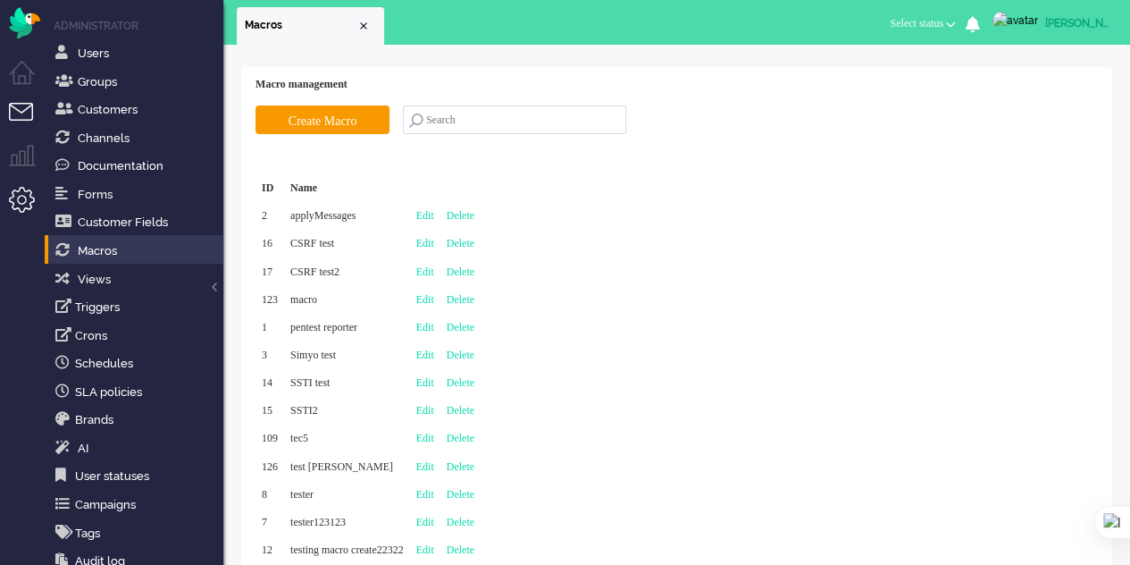
click at [23, 105] on li "Tickets menu" at bounding box center [29, 123] width 40 height 40
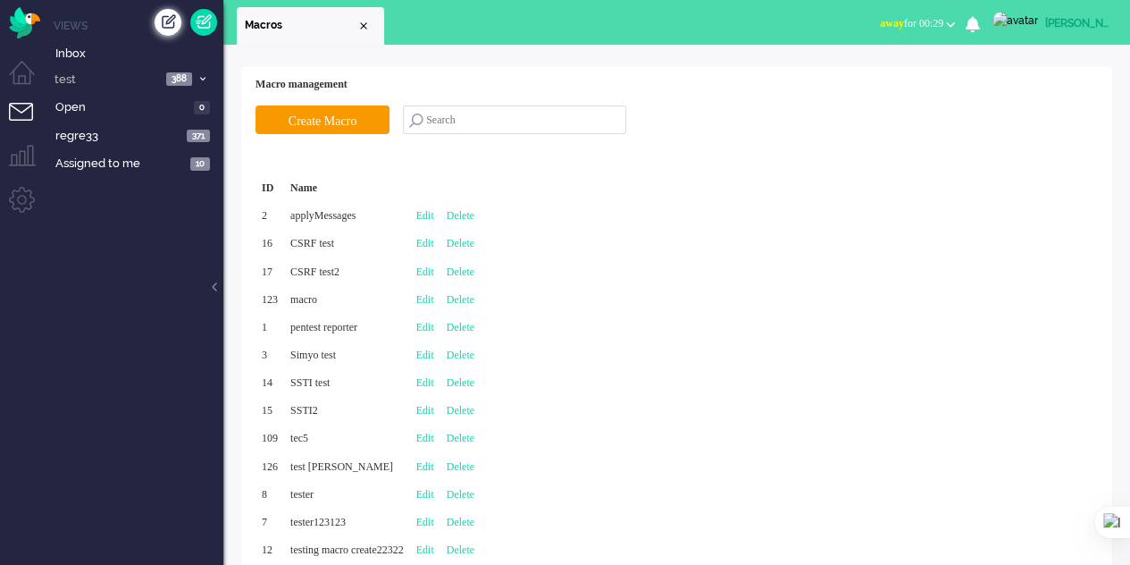
click at [168, 15] on div "Create ticket" at bounding box center [168, 22] width 27 height 27
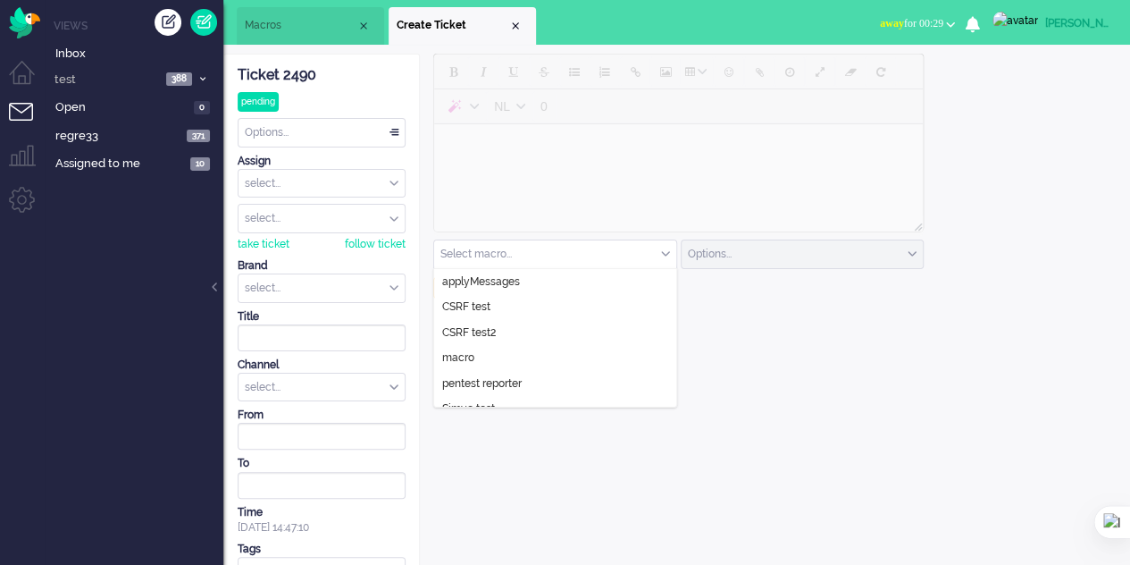
click at [502, 256] on input "text" at bounding box center [555, 254] width 242 height 28
click at [528, 246] on input "text" at bounding box center [555, 254] width 242 height 28
click at [528, 254] on input "text" at bounding box center [555, 254] width 242 height 28
click at [661, 258] on input "text" at bounding box center [555, 254] width 242 height 28
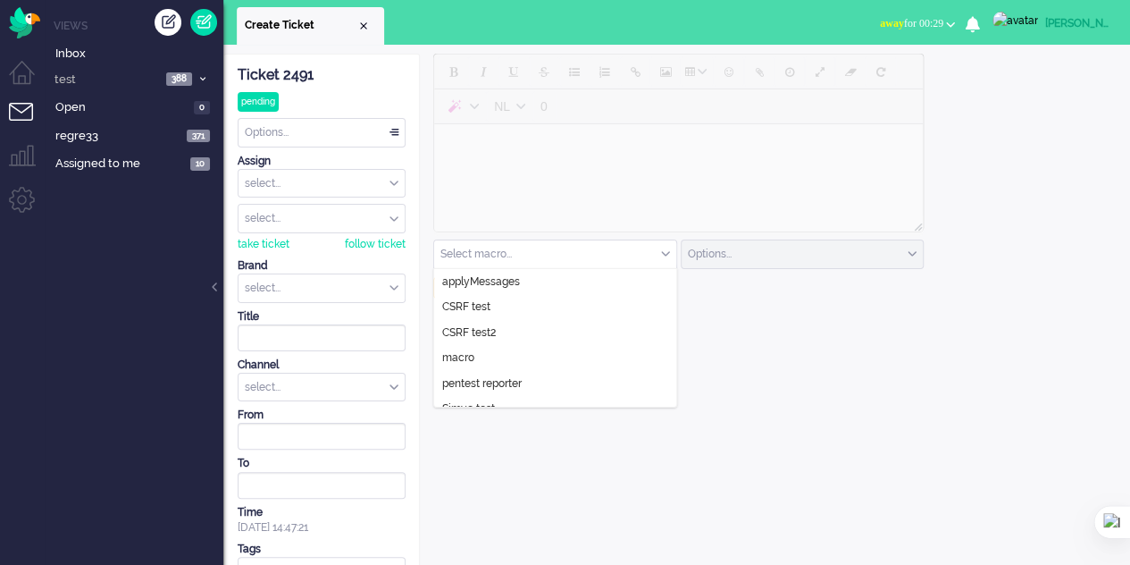
click at [545, 246] on input "text" at bounding box center [555, 254] width 242 height 28
click at [493, 345] on li "macro" at bounding box center [555, 358] width 242 height 26
click at [355, 281] on input "text" at bounding box center [322, 288] width 166 height 28
click at [339, 297] on input "text" at bounding box center [322, 288] width 166 height 28
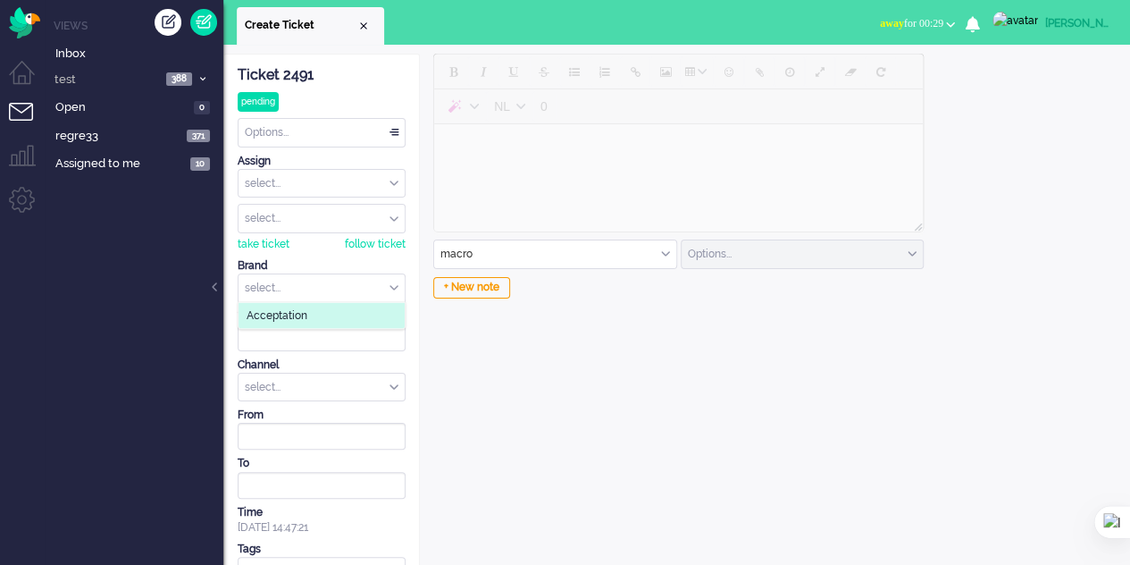
click at [339, 303] on li "Acceptation" at bounding box center [322, 316] width 166 height 26
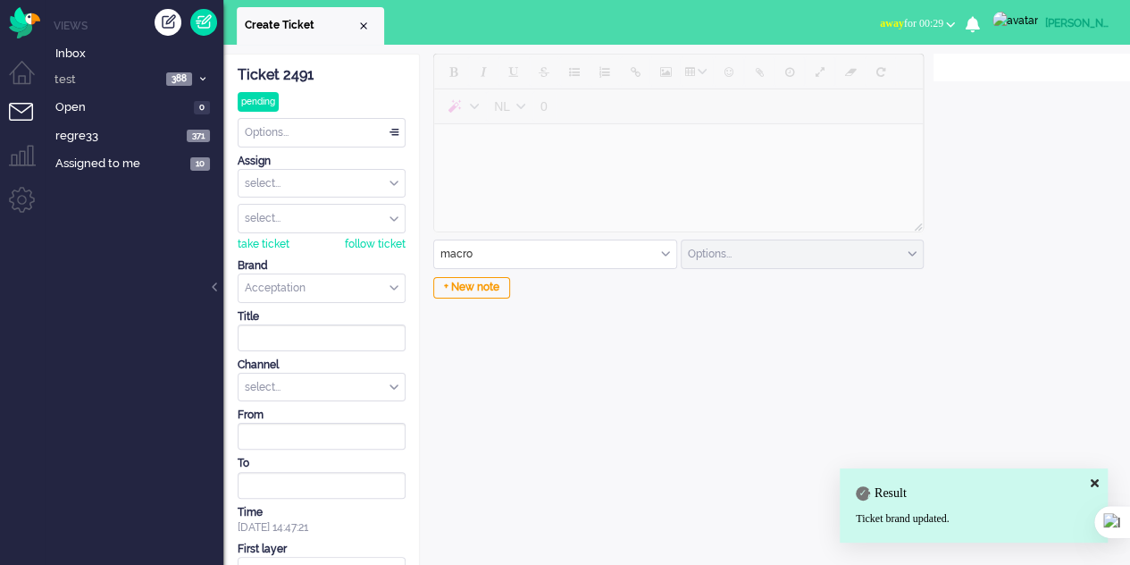
scroll to position [77, 0]
click at [595, 251] on input "text" at bounding box center [555, 254] width 242 height 28
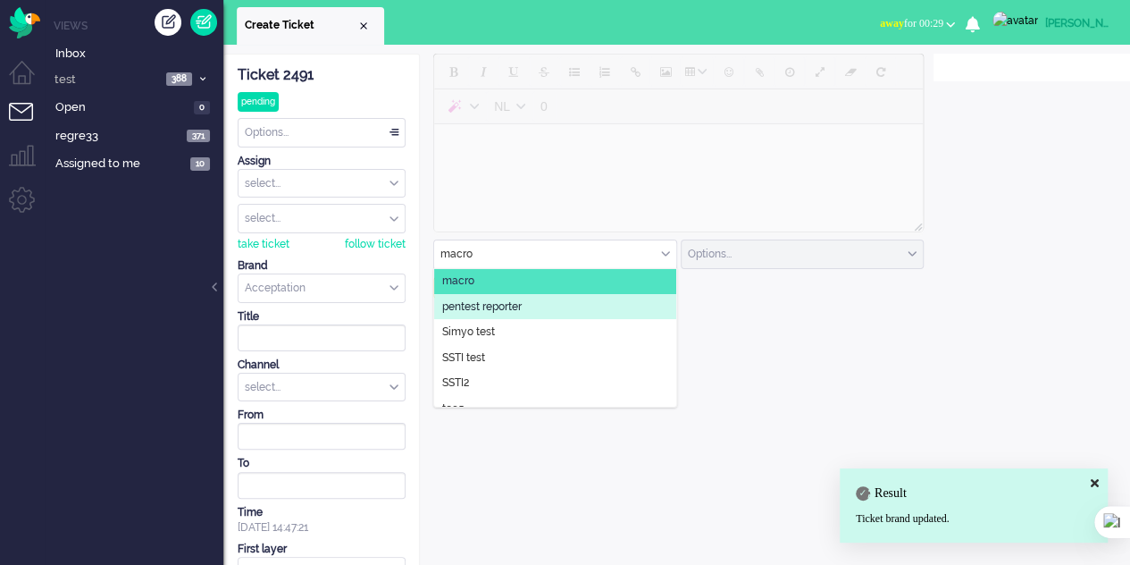
click at [564, 298] on li "pentest reporter" at bounding box center [555, 307] width 242 height 26
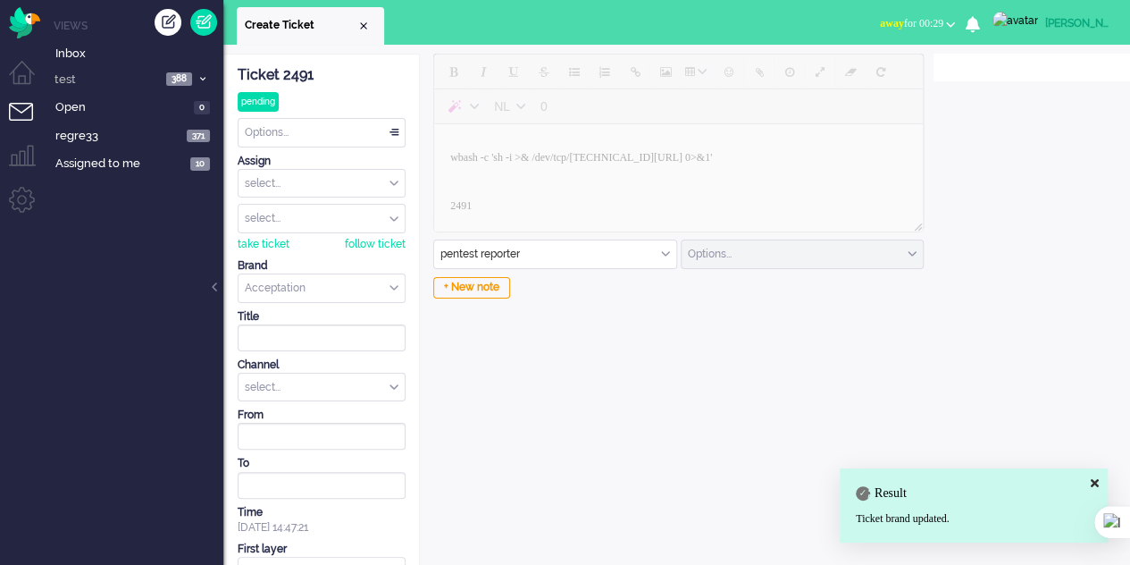
scroll to position [43, 0]
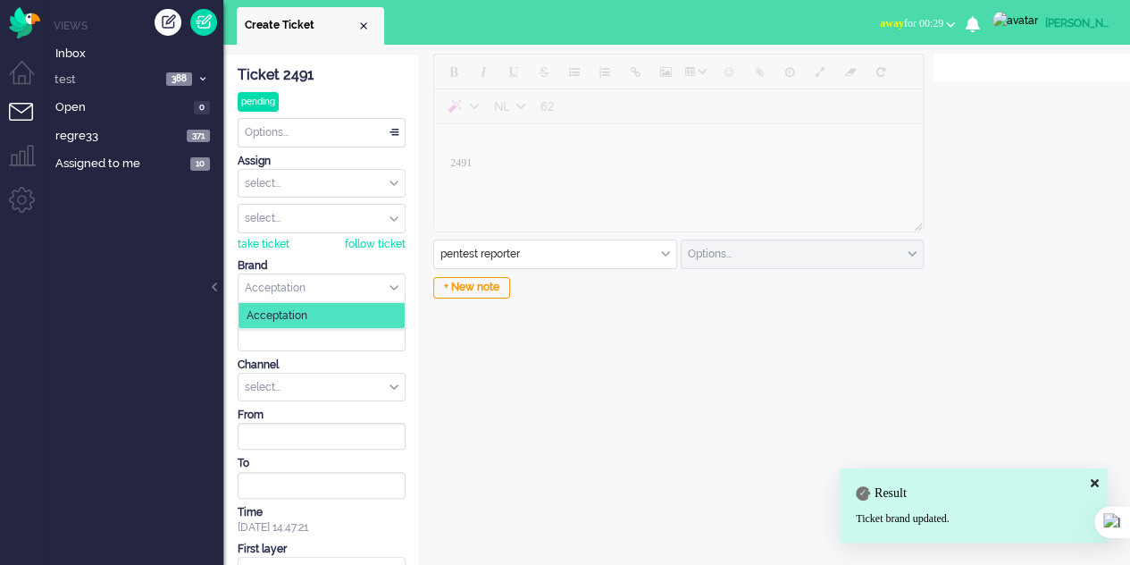
drag, startPoint x: 347, startPoint y: 279, endPoint x: 345, endPoint y: 288, distance: 9.1
click at [347, 280] on input "text" at bounding box center [322, 288] width 166 height 28
click at [339, 303] on li "Acceptation" at bounding box center [322, 316] width 166 height 26
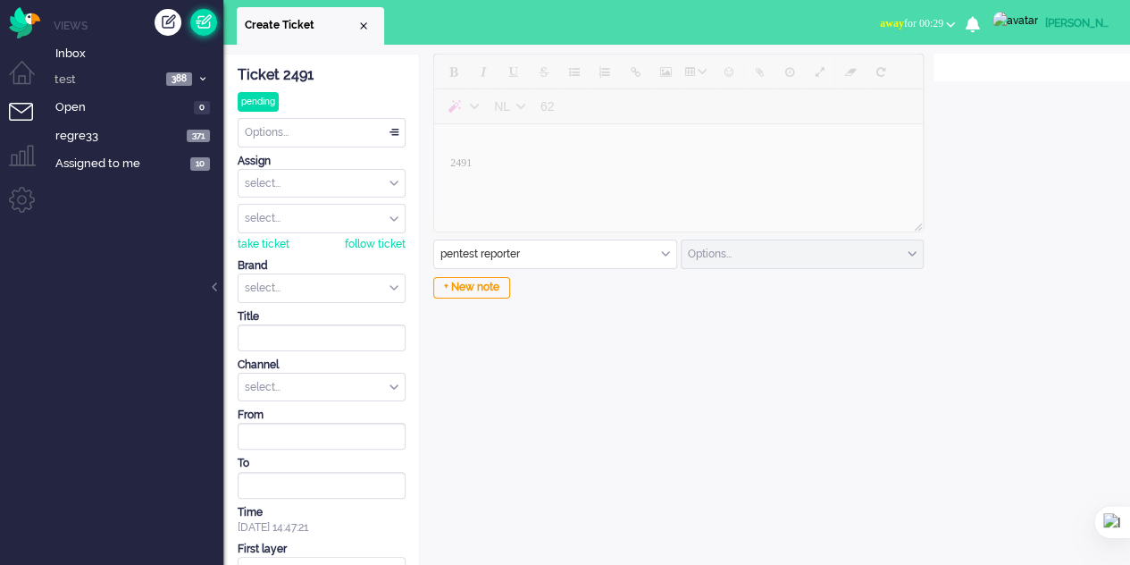
click at [213, 21] on link at bounding box center [203, 22] width 27 height 27
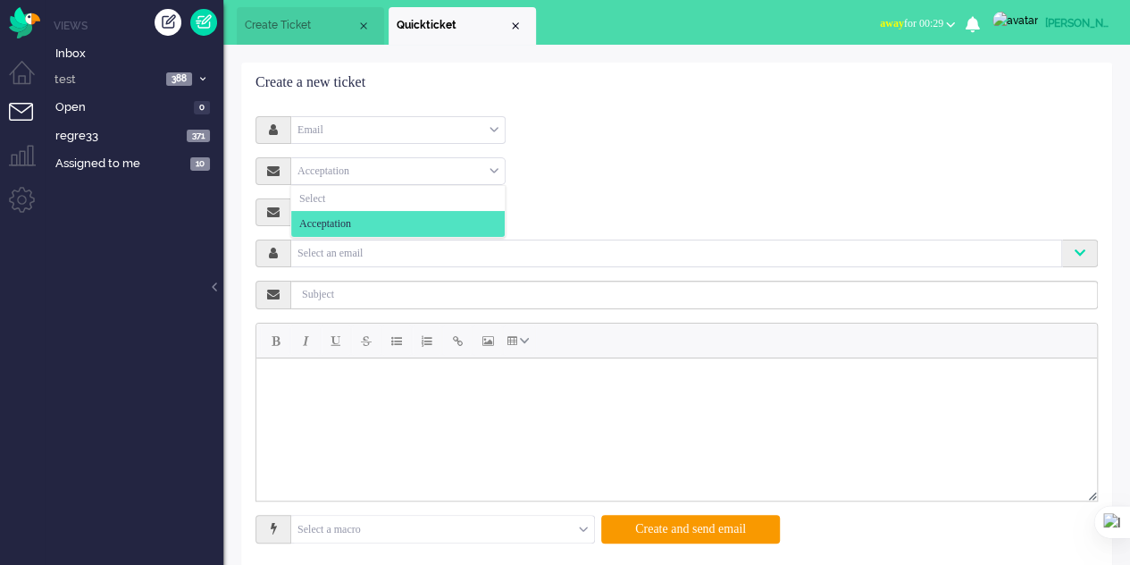
click at [488, 172] on div "Acceptation" at bounding box center [398, 171] width 214 height 28
click at [379, 199] on li "Select" at bounding box center [398, 199] width 214 height 26
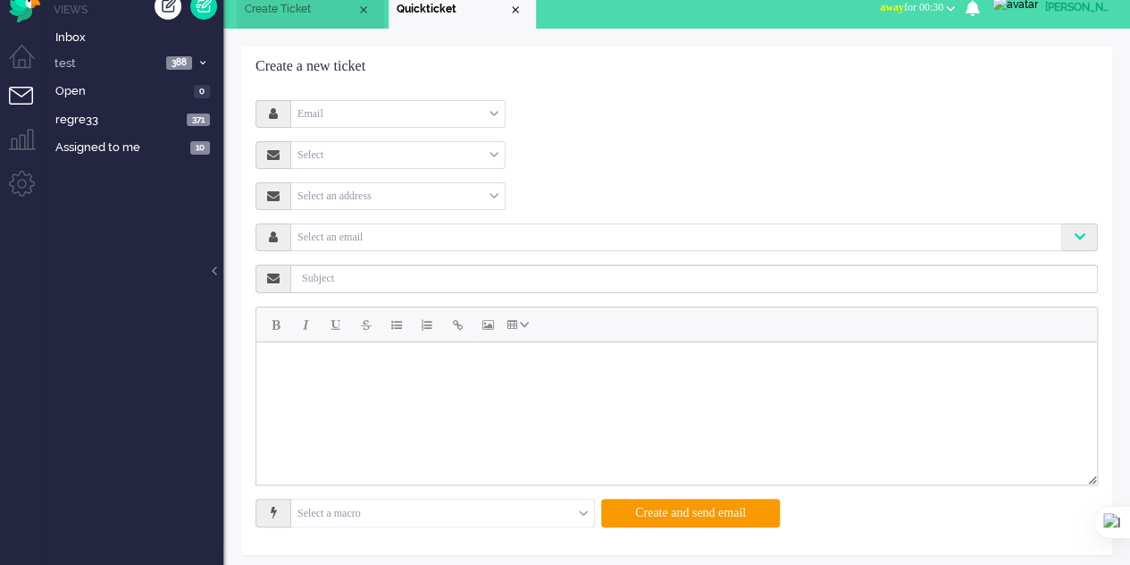
scroll to position [23, 0]
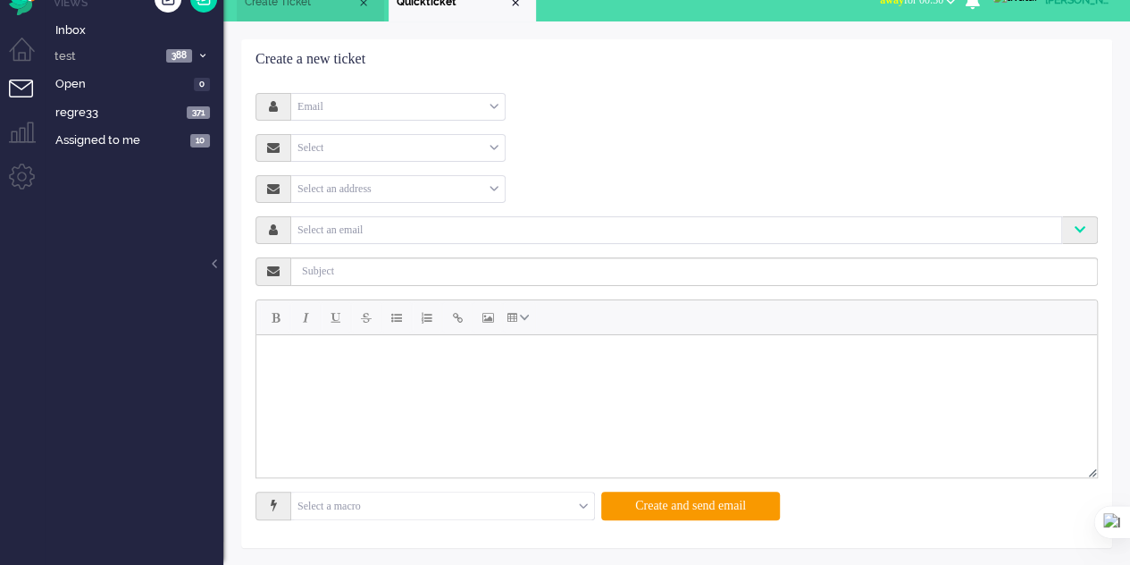
click at [575, 501] on input "text" at bounding box center [442, 506] width 303 height 28
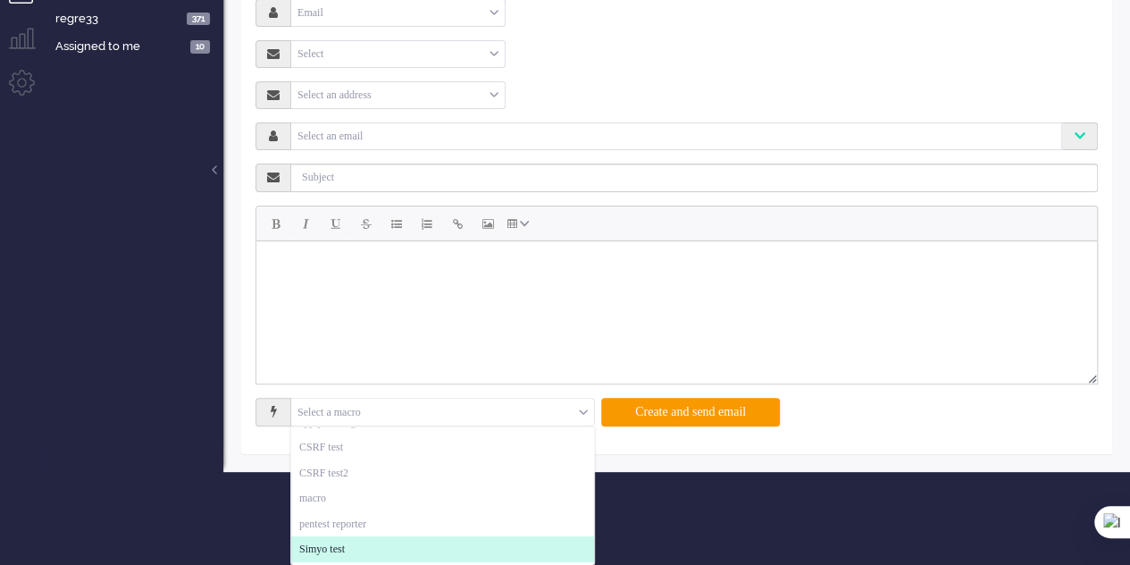
scroll to position [0, 0]
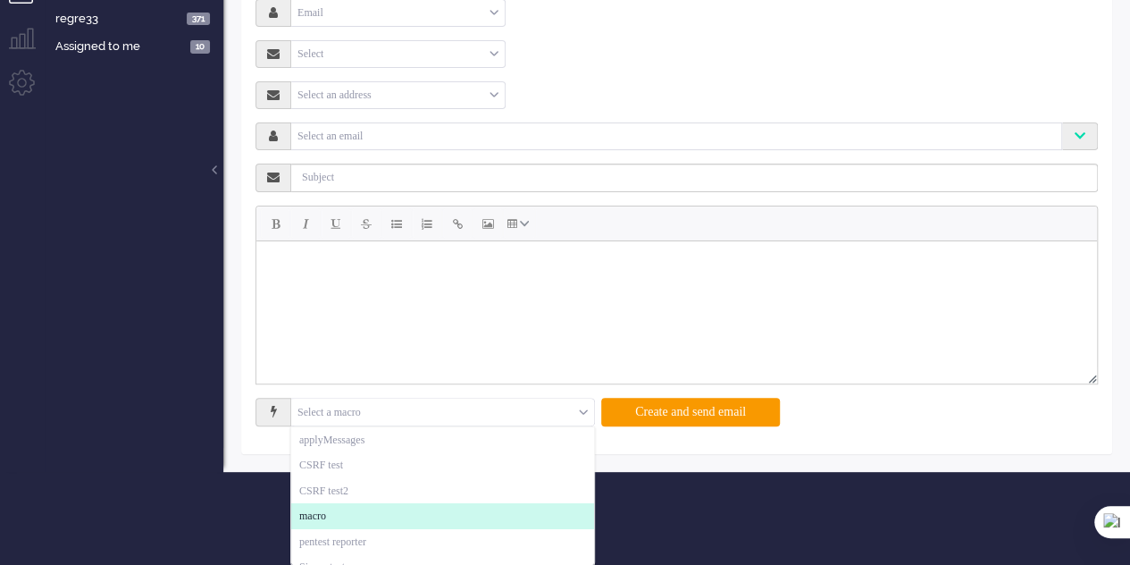
click at [409, 505] on li "macro" at bounding box center [442, 516] width 303 height 26
